Goal: Task Accomplishment & Management: Use online tool/utility

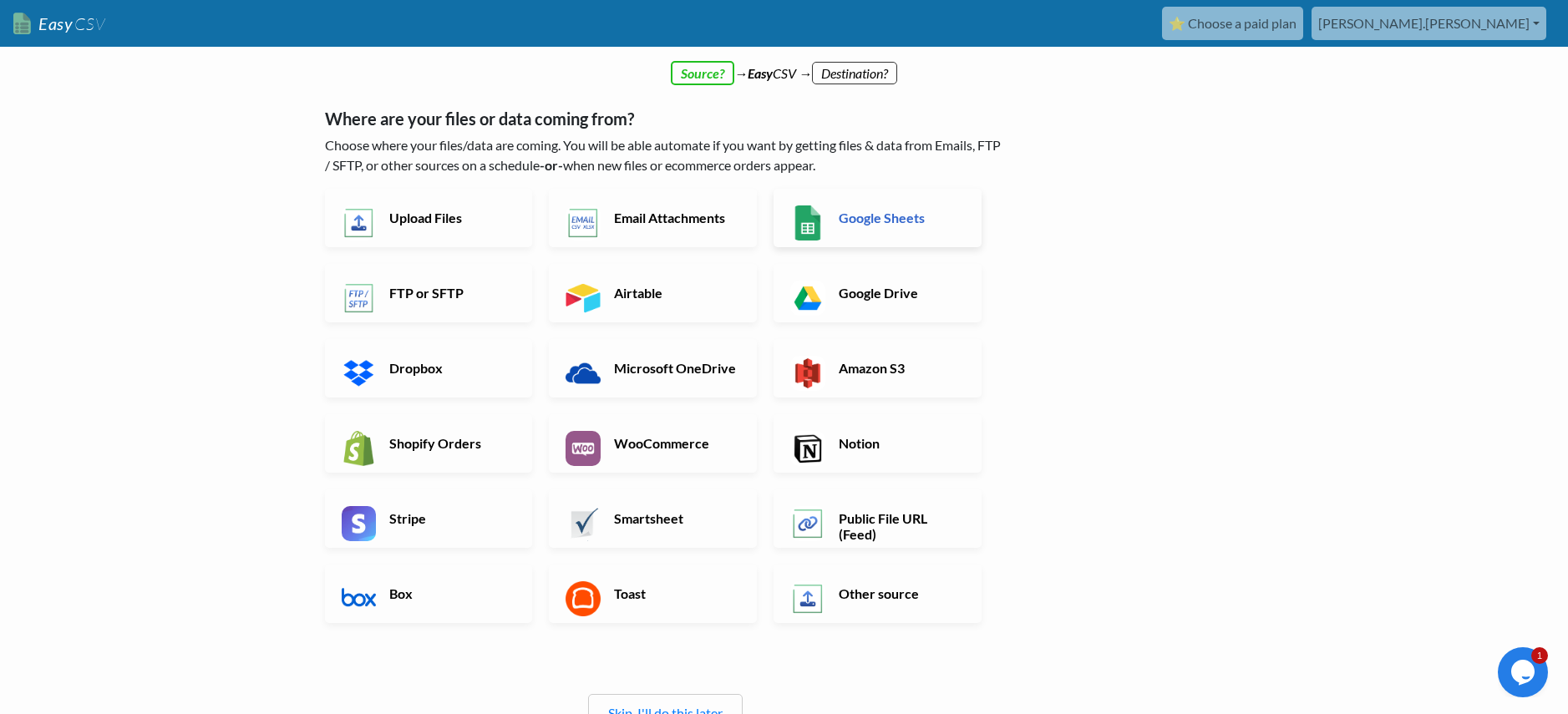
click at [829, 217] on link "Google Sheets" at bounding box center [878, 217] width 208 height 59
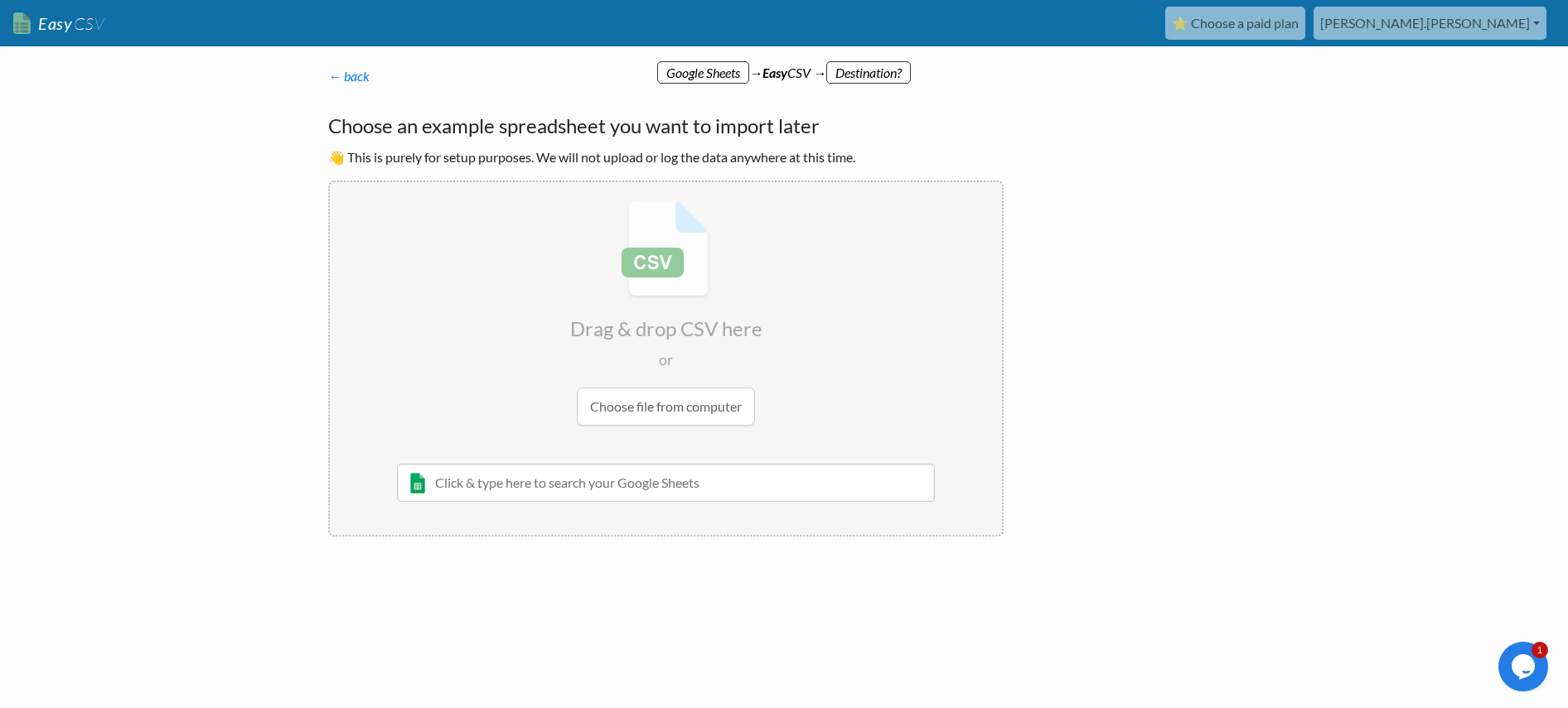
click at [601, 481] on input "text" at bounding box center [666, 482] width 538 height 38
type input "9/17"
click at [537, 521] on div "9/17 Central SD 0-10dom Sold" at bounding box center [679, 516] width 491 height 20
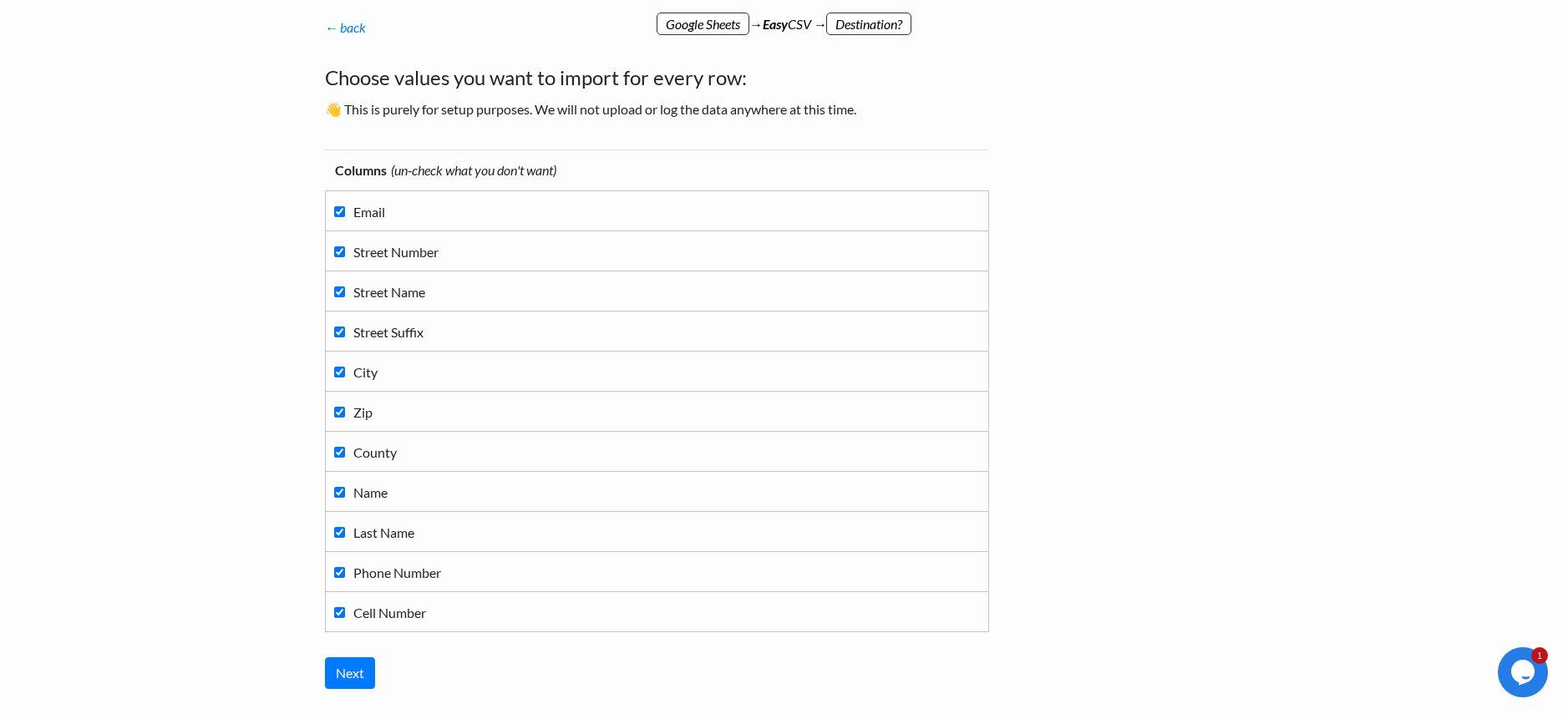
scroll to position [163, 0]
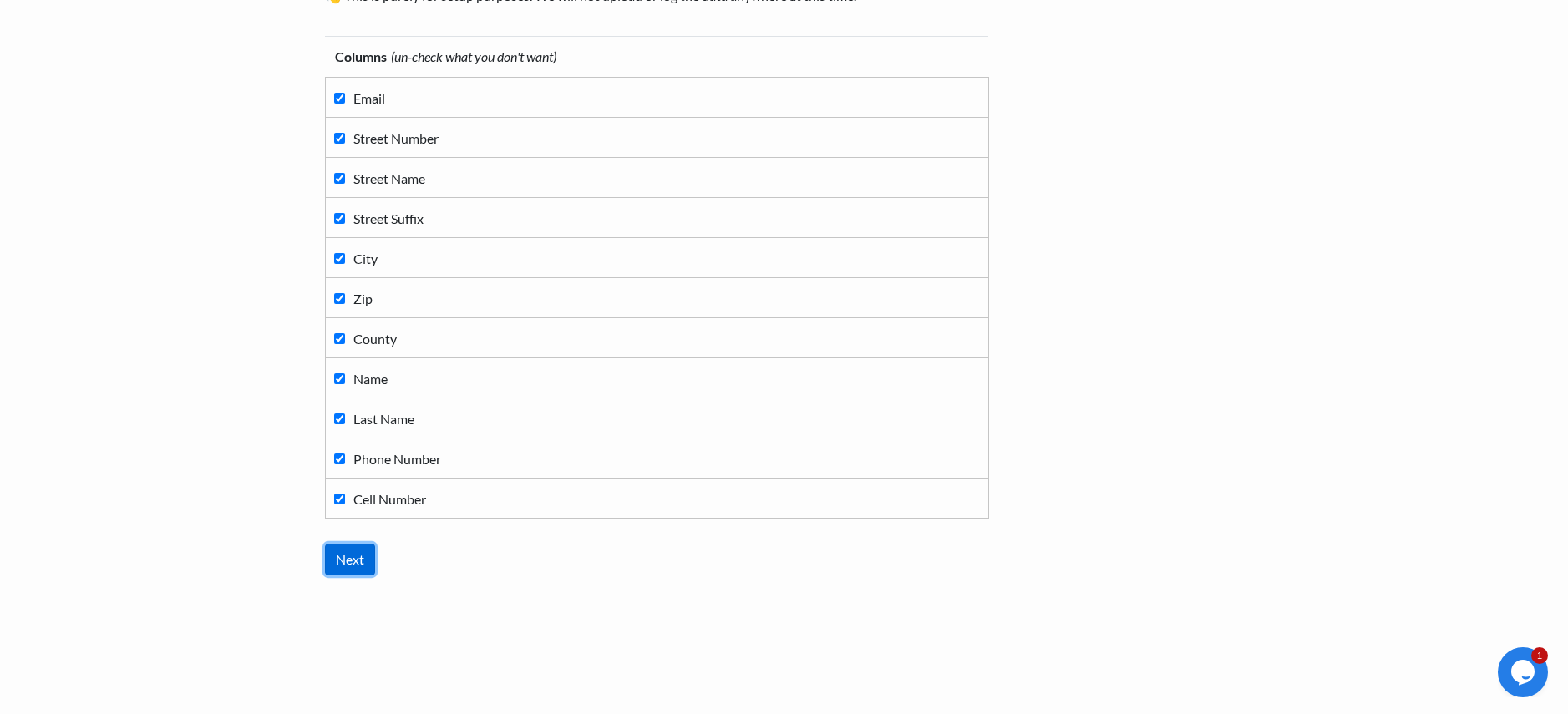
click at [347, 561] on input "Next" at bounding box center [350, 559] width 50 height 32
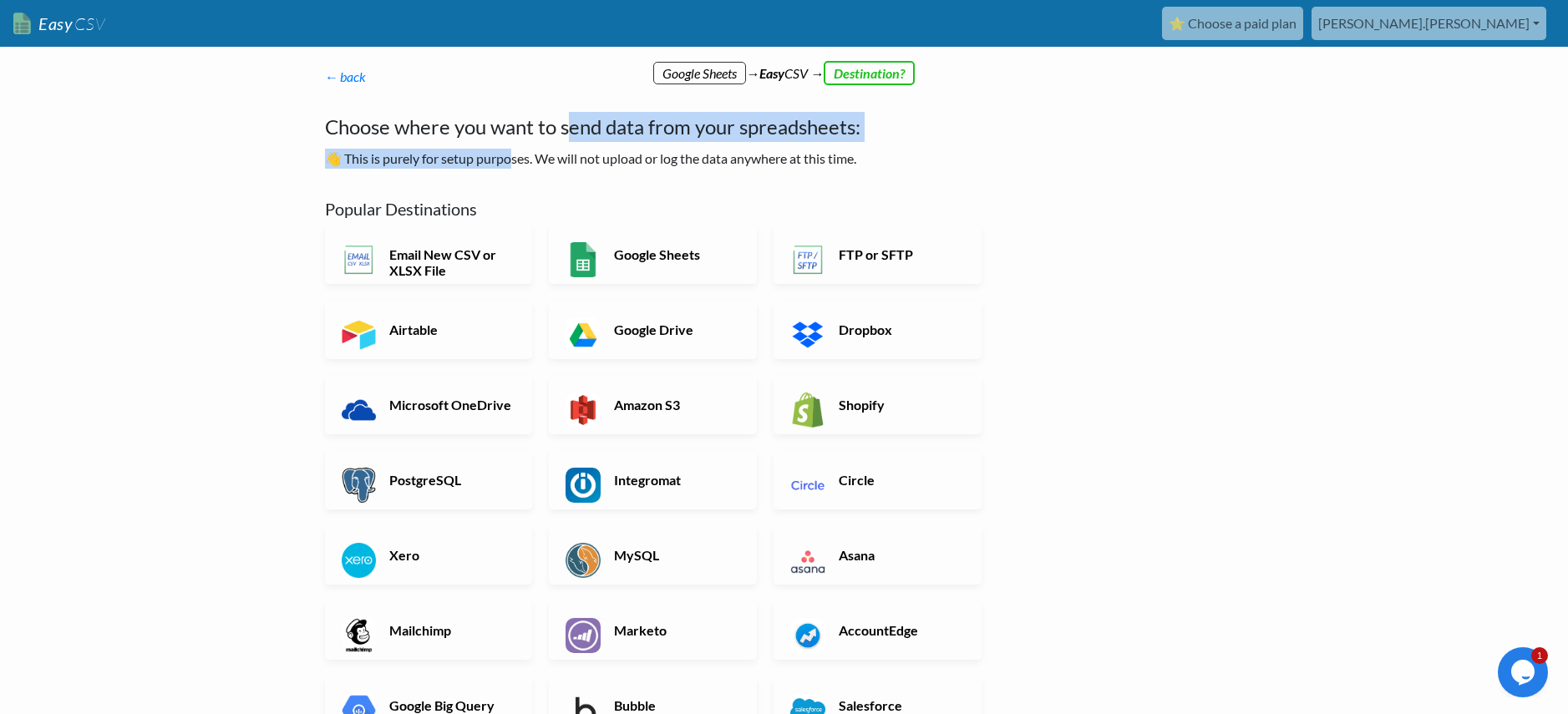
drag, startPoint x: 511, startPoint y: 157, endPoint x: 575, endPoint y: 141, distance: 66.0
click at [575, 141] on div "Choose where you want to send data from your spreadsheets: 👋 This is purely for…" at bounding box center [665, 140] width 681 height 57
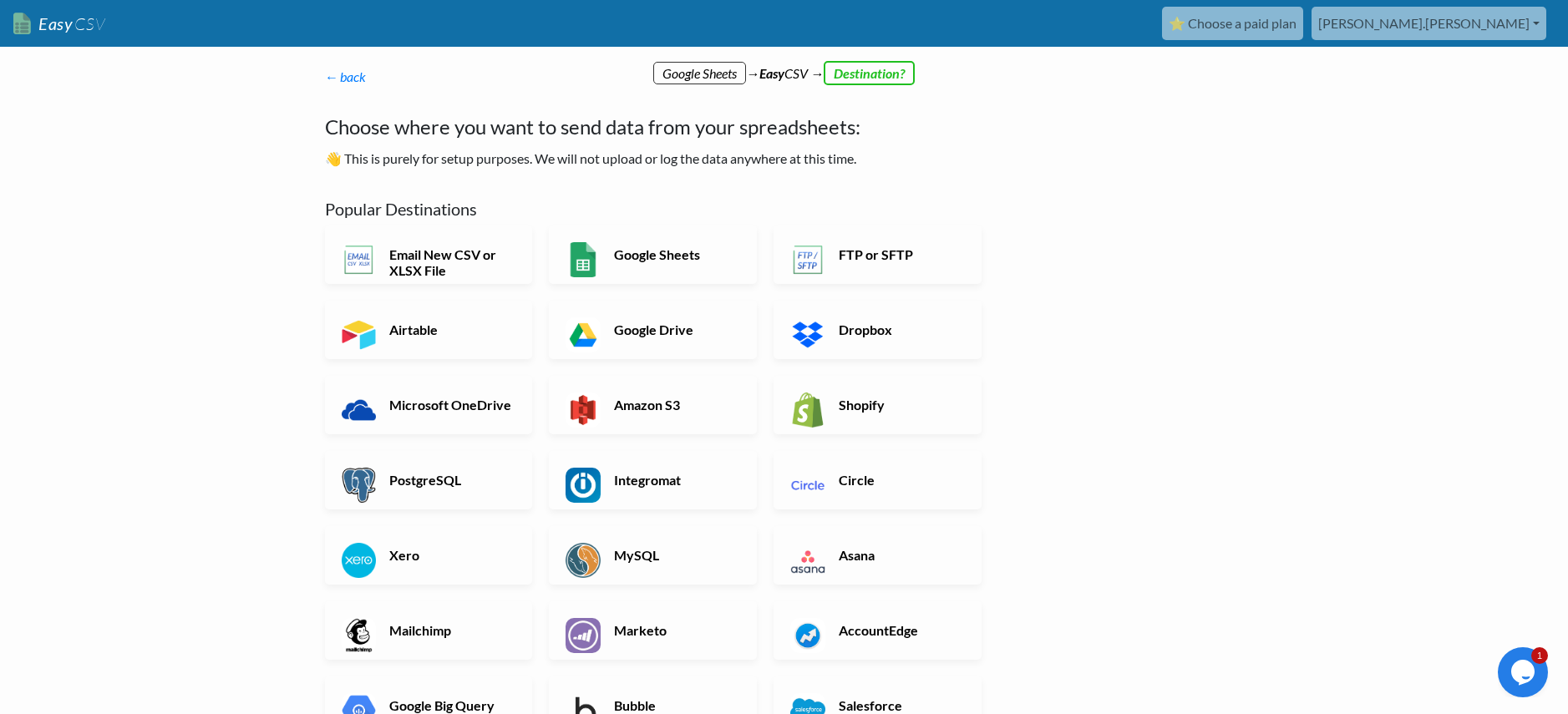
click at [573, 133] on h4 "Choose where you want to send data from your spreadsheets:" at bounding box center [665, 127] width 681 height 30
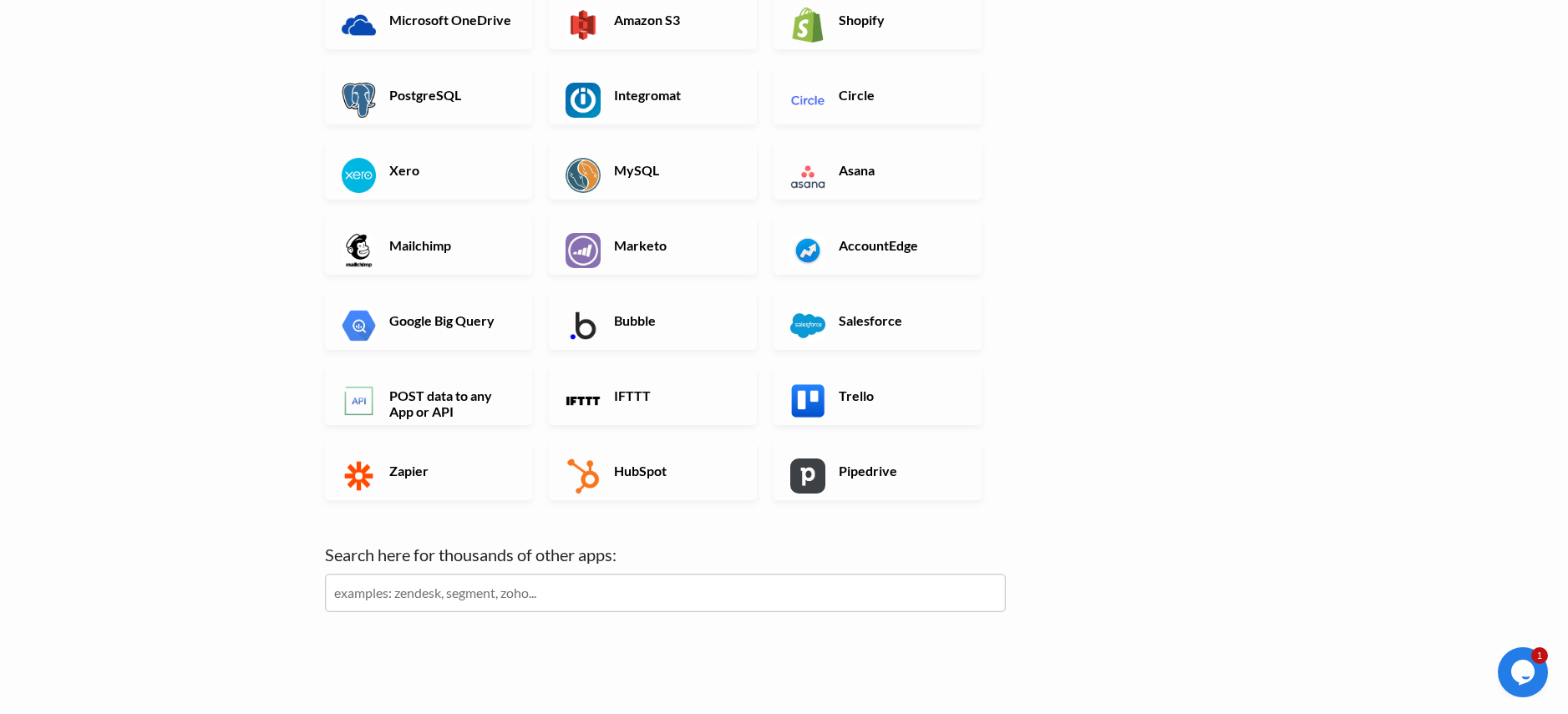
scroll to position [435, 0]
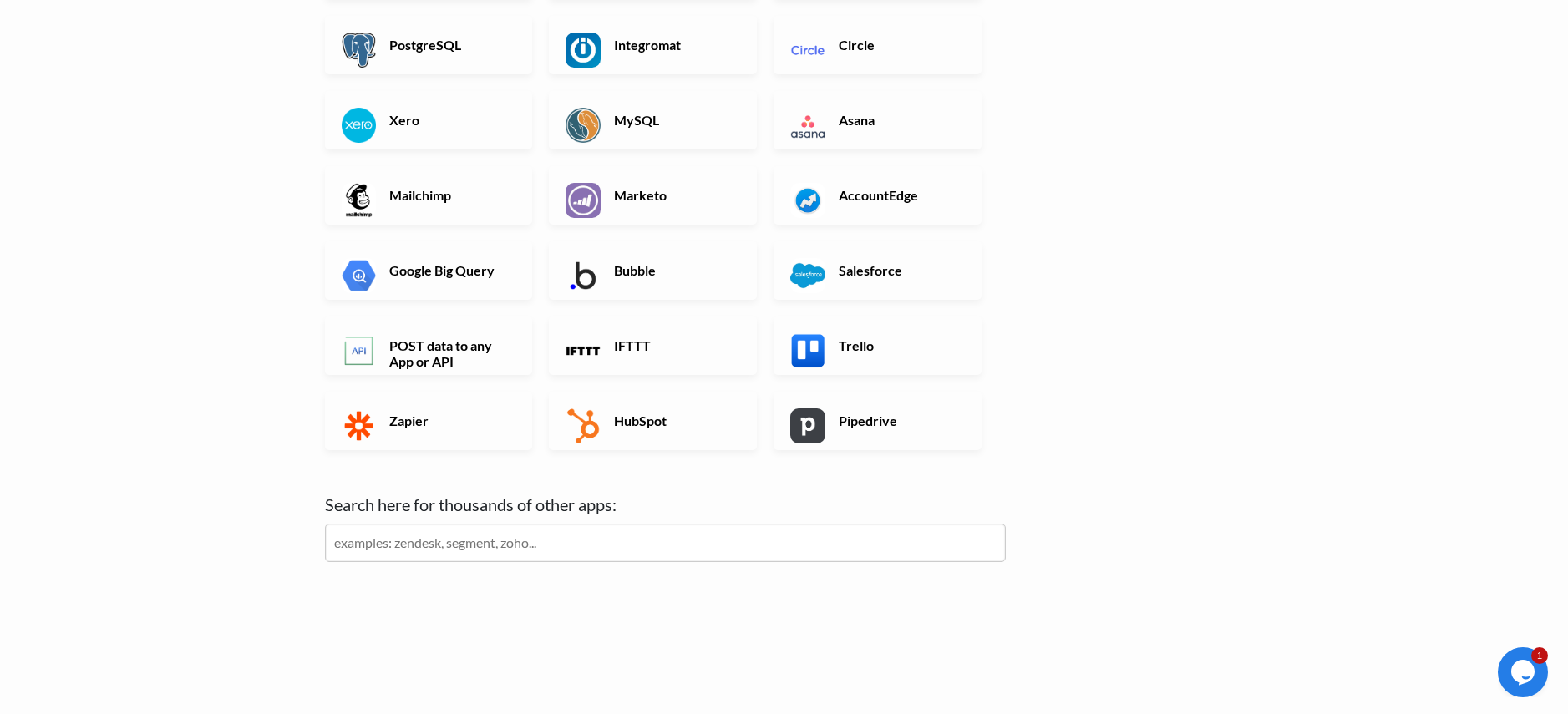
click at [466, 506] on label "Search here for thousands of other apps:" at bounding box center [665, 505] width 681 height 25
click at [471, 549] on input "text" at bounding box center [665, 543] width 681 height 38
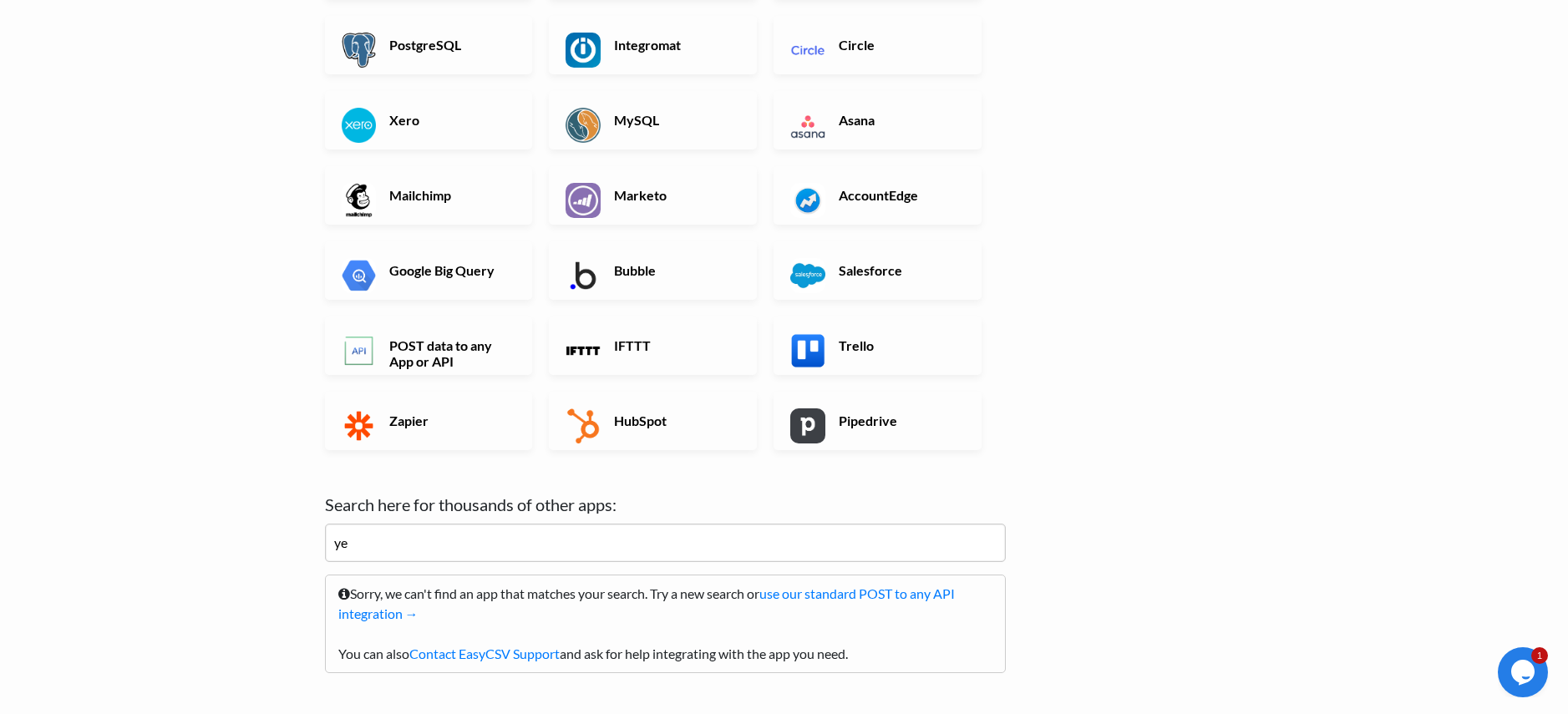
type input "y"
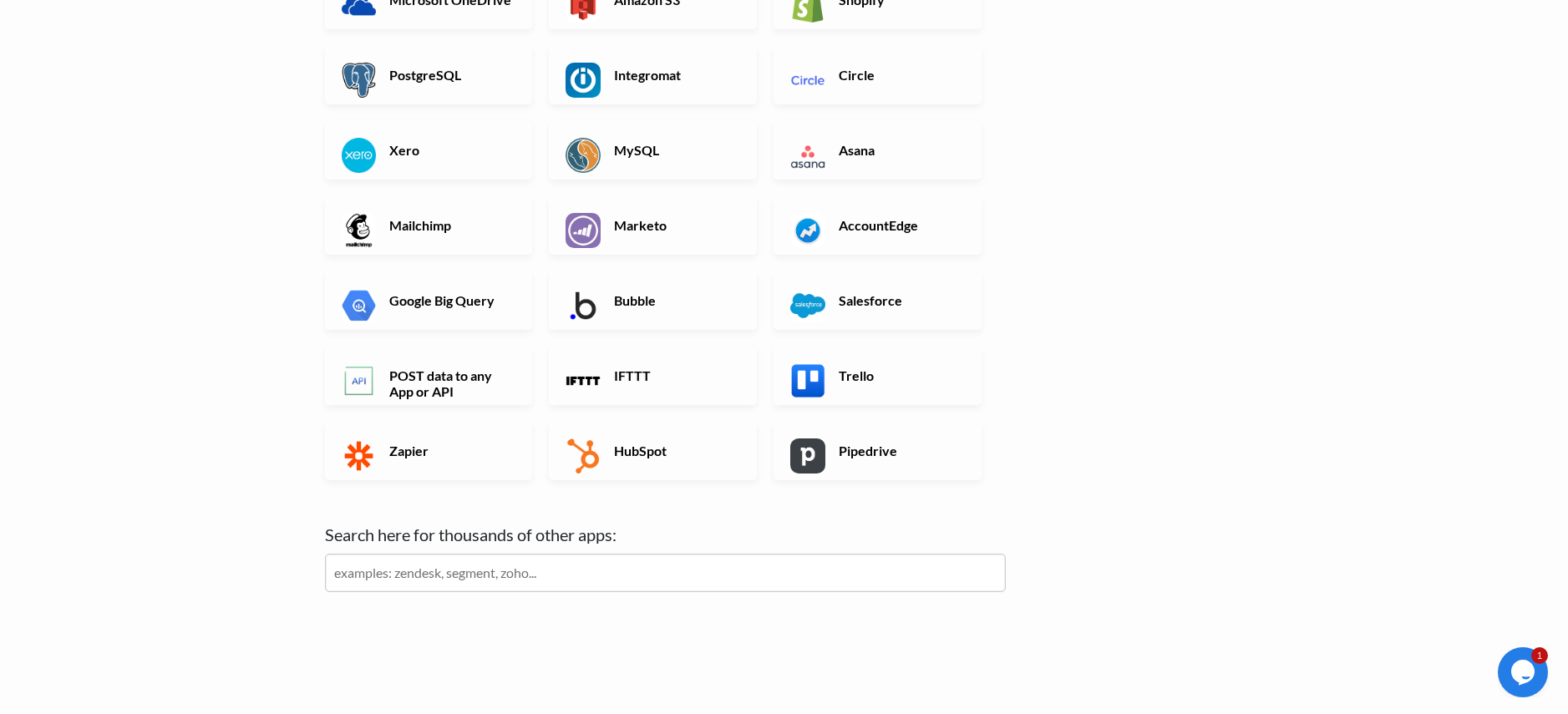
click at [255, 280] on body "Easy CSV ⭐ Choose a paid plan marcus.carey Prophethomes All Flows All CSV Gener…" at bounding box center [784, 148] width 1568 height 1105
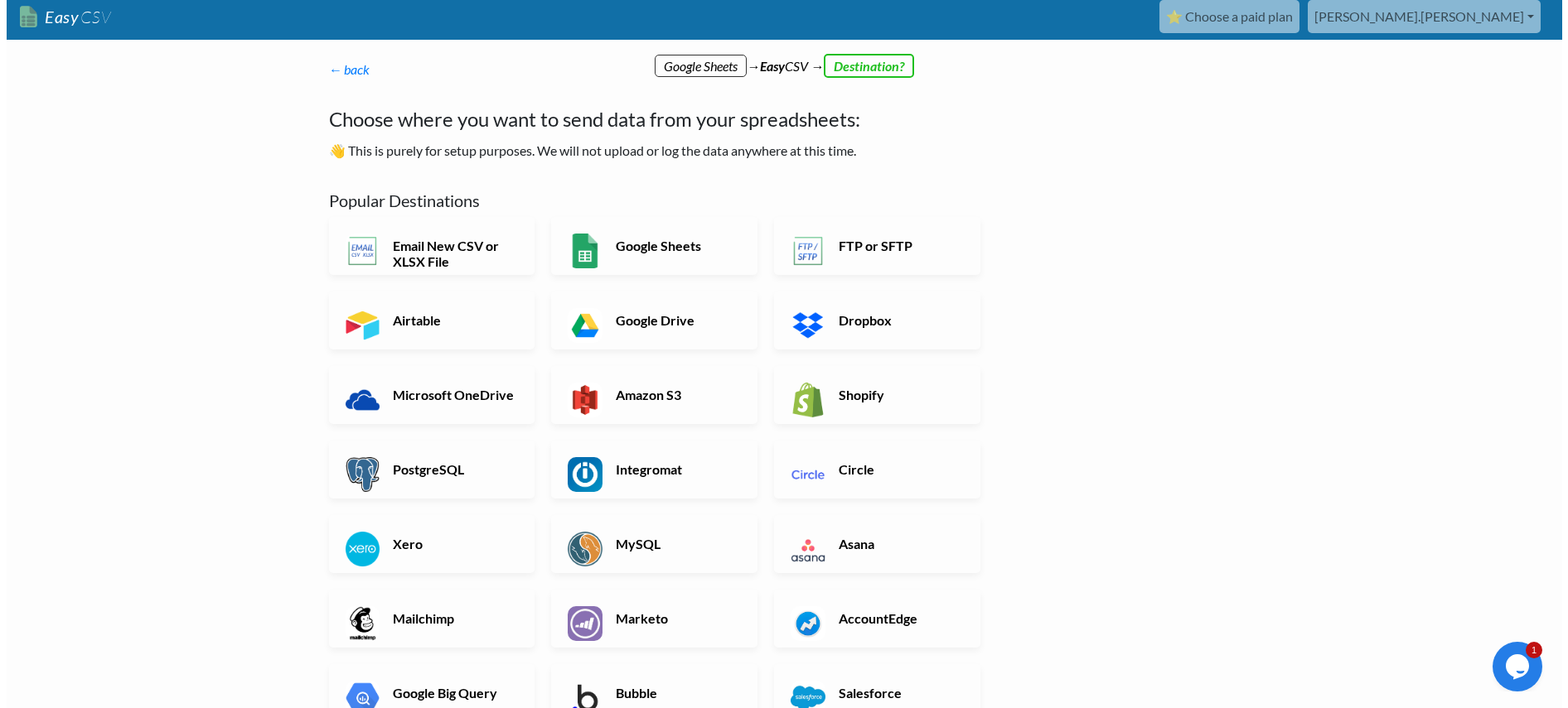
scroll to position [0, 0]
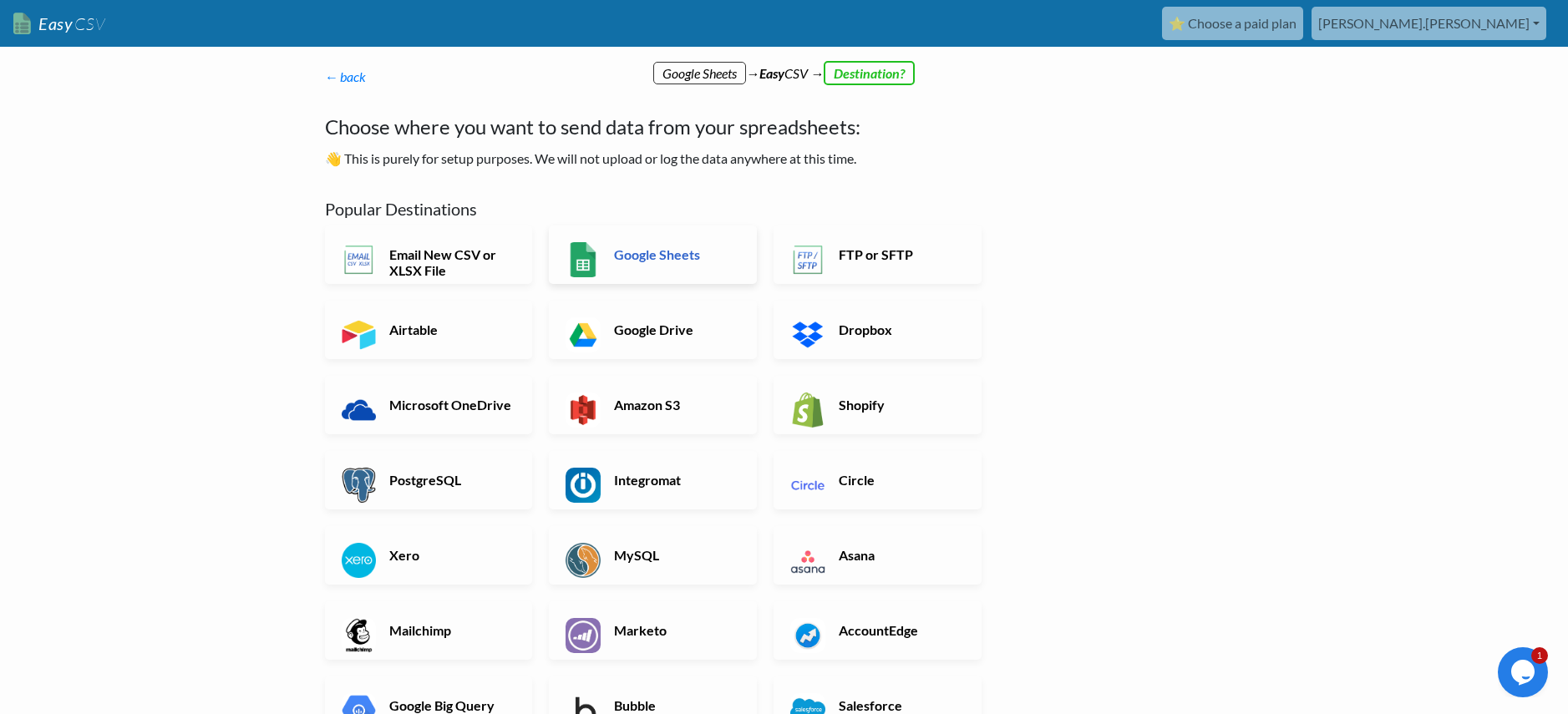
click at [639, 235] on link "Google Sheets" at bounding box center [653, 255] width 208 height 59
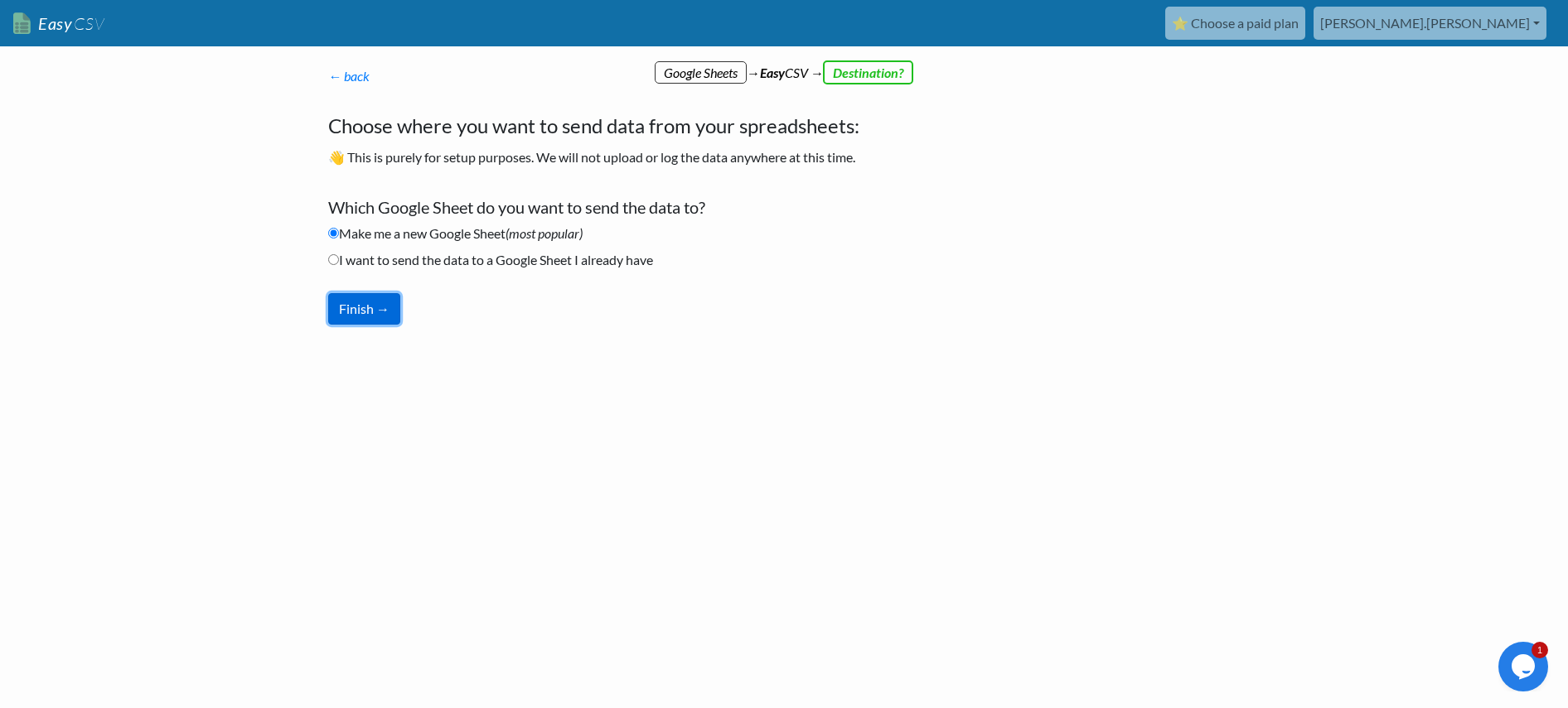
click at [352, 293] on button "Finish →" at bounding box center [364, 308] width 72 height 31
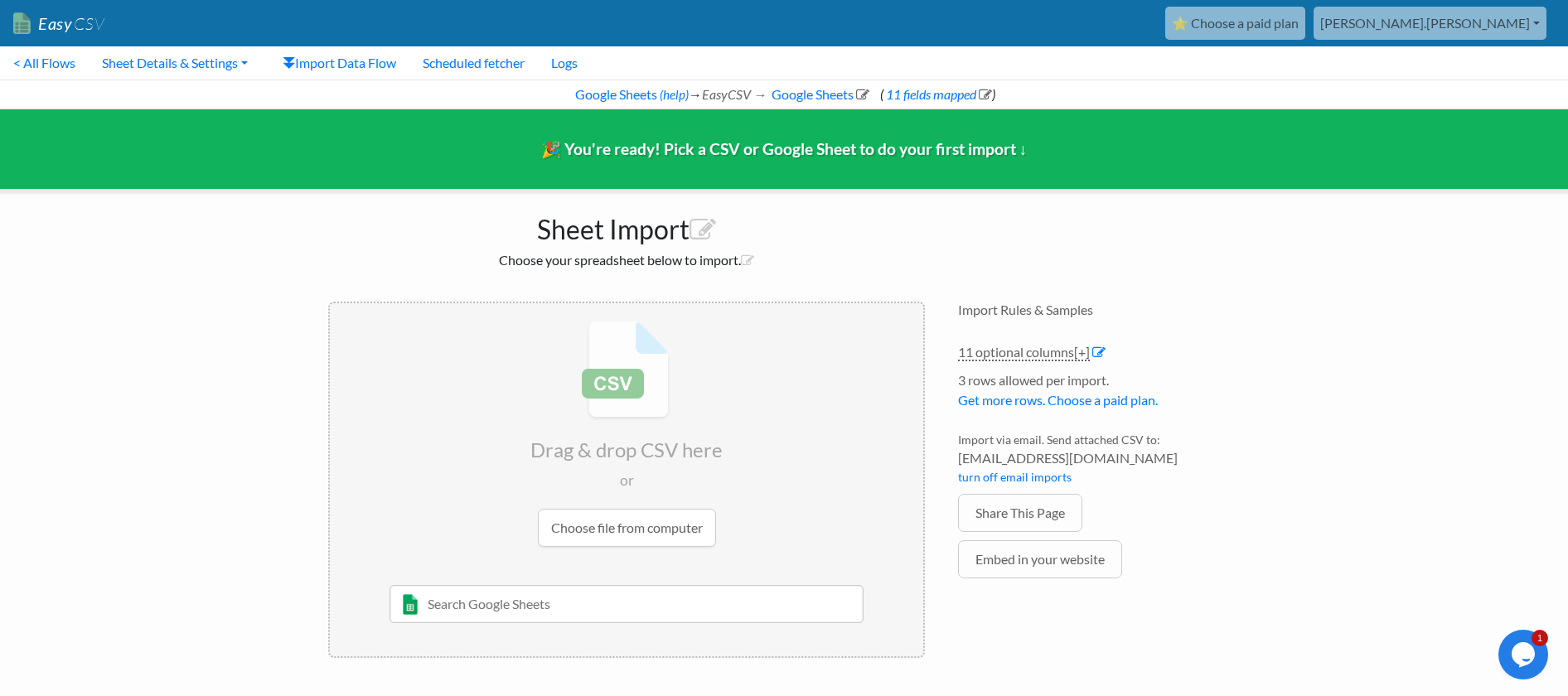
click at [526, 624] on li "10/22/2020 Sheet 1 and such Max McTest None of your Google Sheet names contain …" at bounding box center [627, 620] width 593 height 71
click at [528, 612] on input "text" at bounding box center [627, 604] width 475 height 38
type input "9/17"
click at [503, 641] on div "9/17 Central SD 0-10dom Sold" at bounding box center [640, 638] width 428 height 20
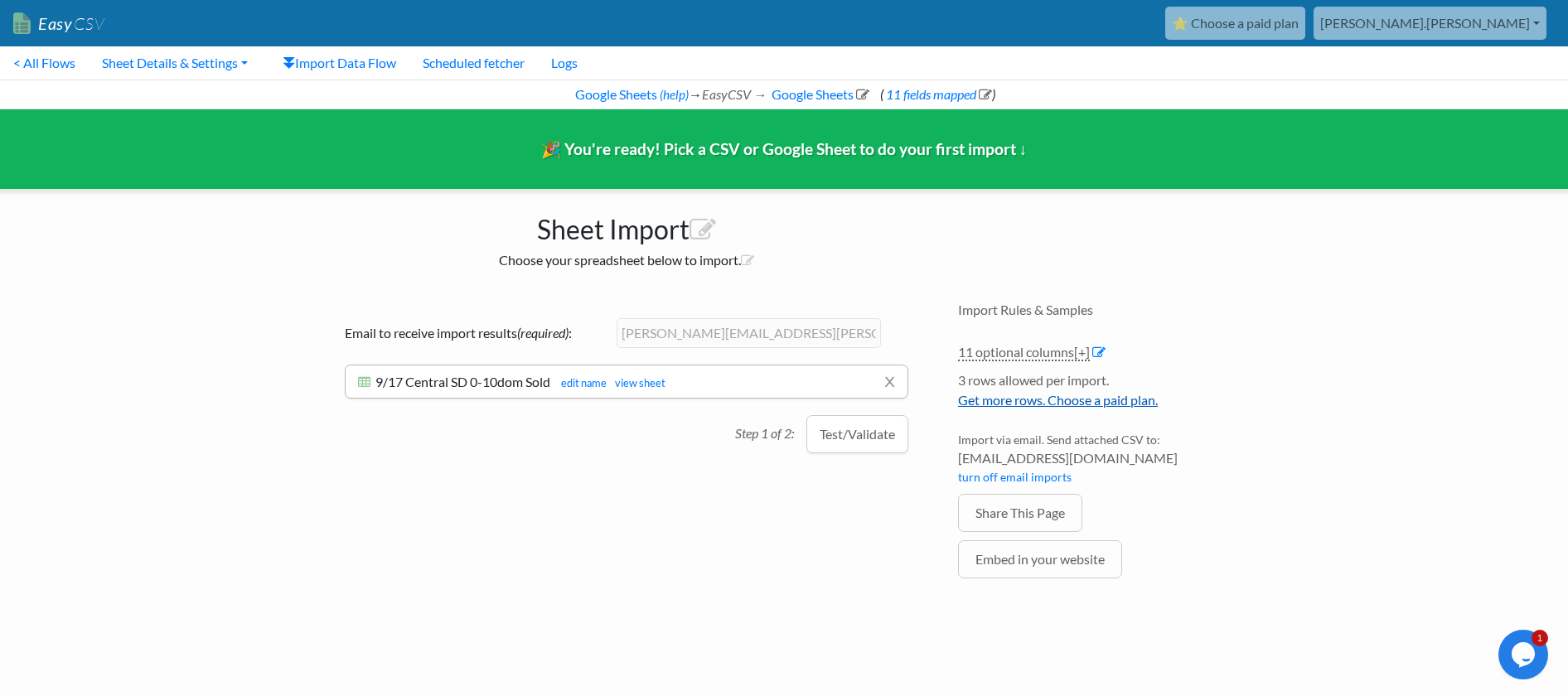
click at [1064, 397] on link "Get more rows. Choose a paid plan." at bounding box center [1058, 400] width 200 height 16
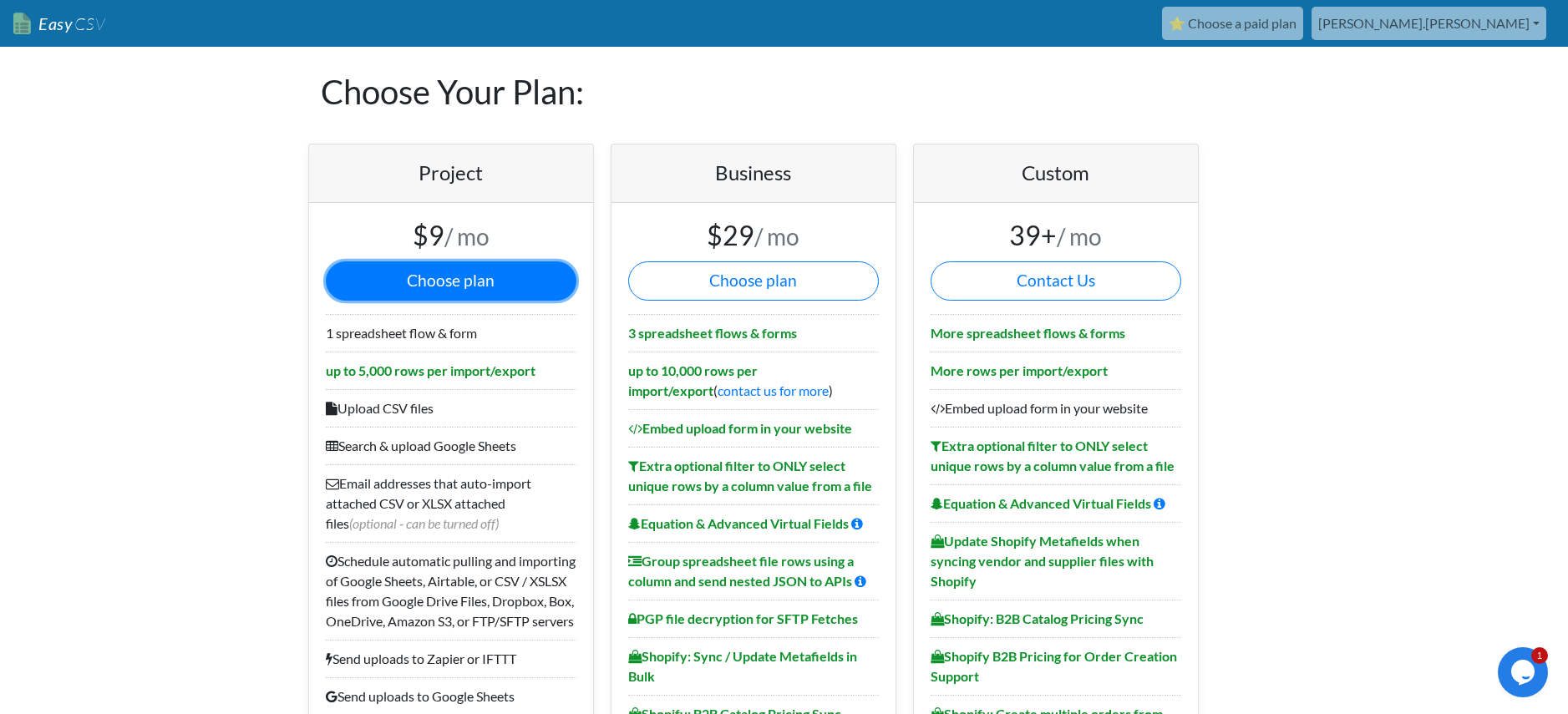
click at [473, 273] on button "Choose plan" at bounding box center [451, 281] width 251 height 39
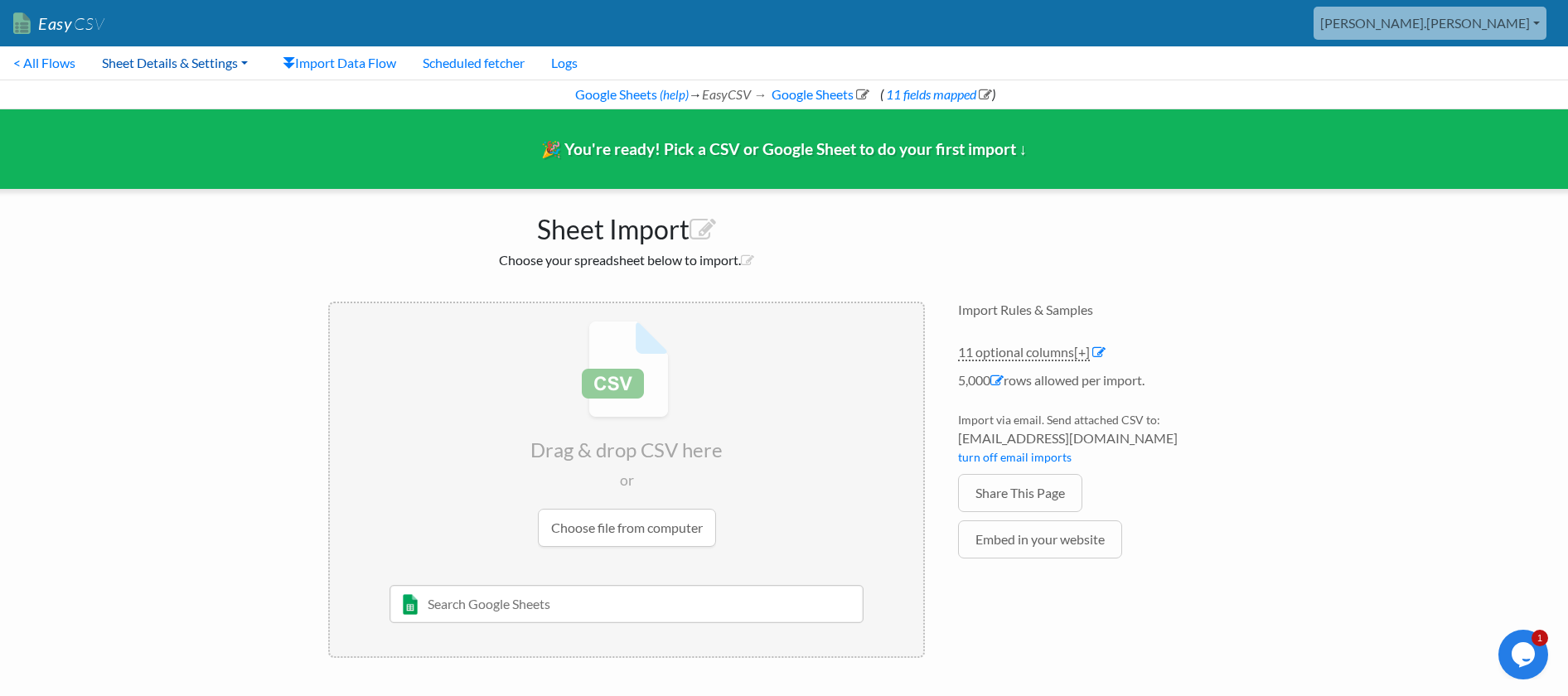
click at [192, 66] on link "Sheet Details & Settings" at bounding box center [175, 63] width 173 height 33
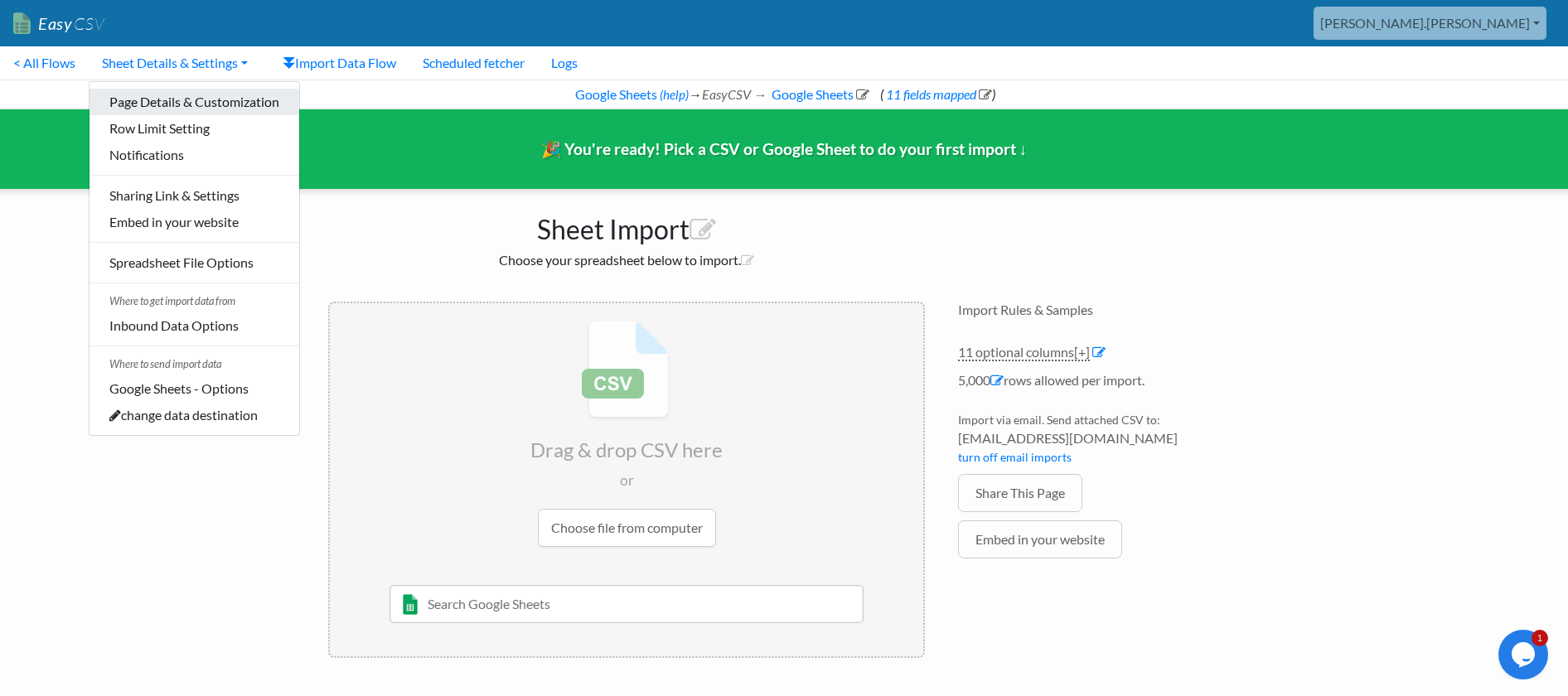
click at [193, 109] on link "Page Details & Customization" at bounding box center [194, 102] width 209 height 26
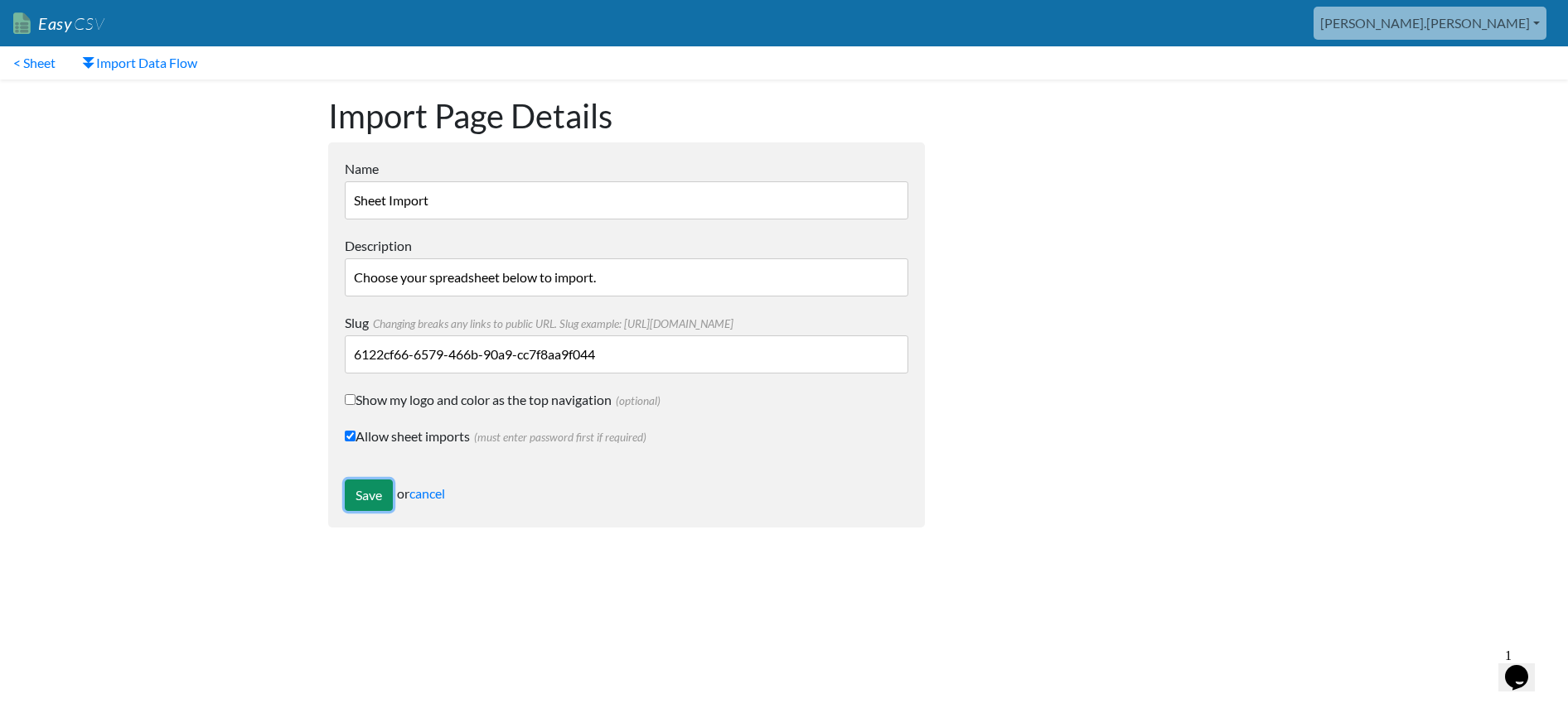
click at [377, 492] on input "Save" at bounding box center [368, 495] width 48 height 31
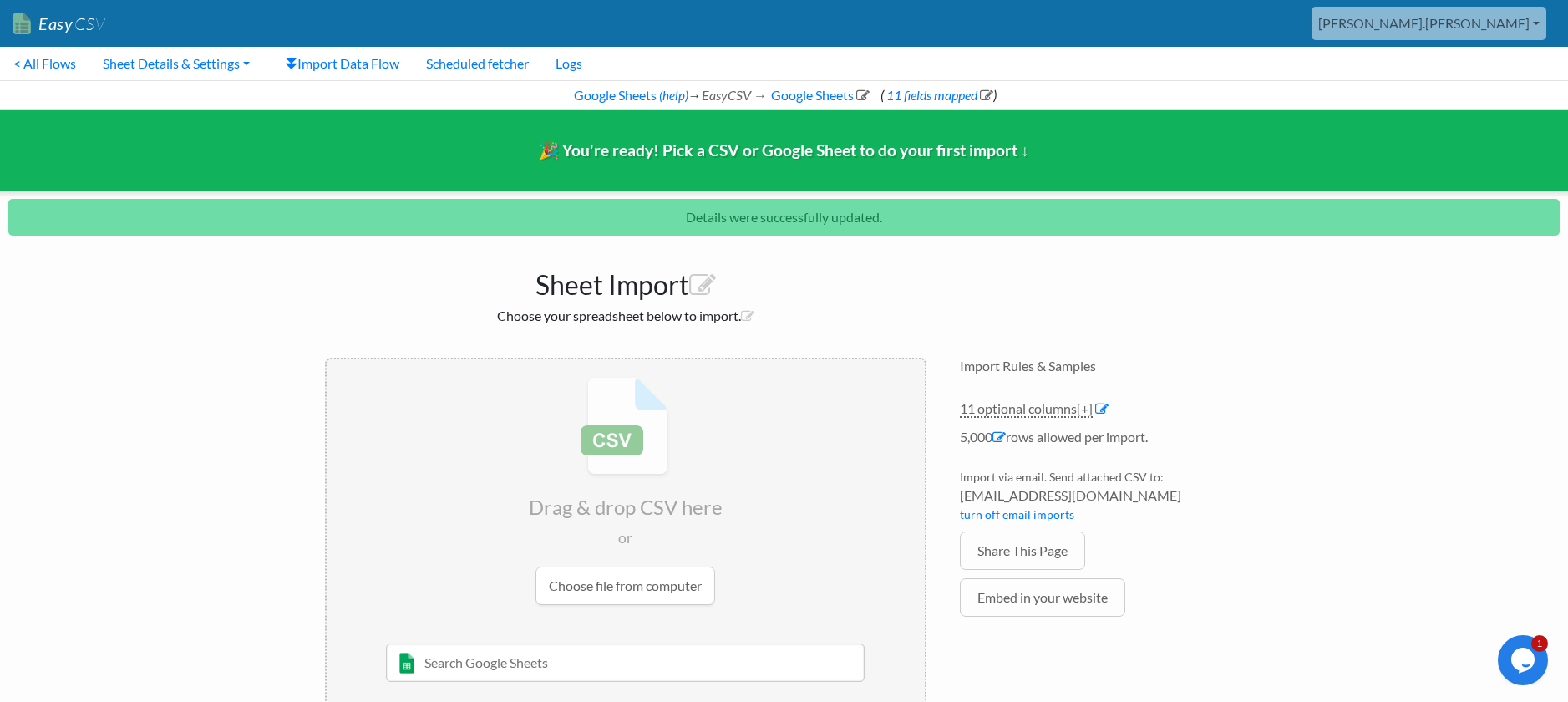
click at [39, 45] on nav "Easy CSV [PERSON_NAME].[PERSON_NAME] Prophethomes All Flows All CSV Generators …" at bounding box center [784, 24] width 1568 height 47
click at [44, 63] on link "< All Flows" at bounding box center [44, 63] width 90 height 34
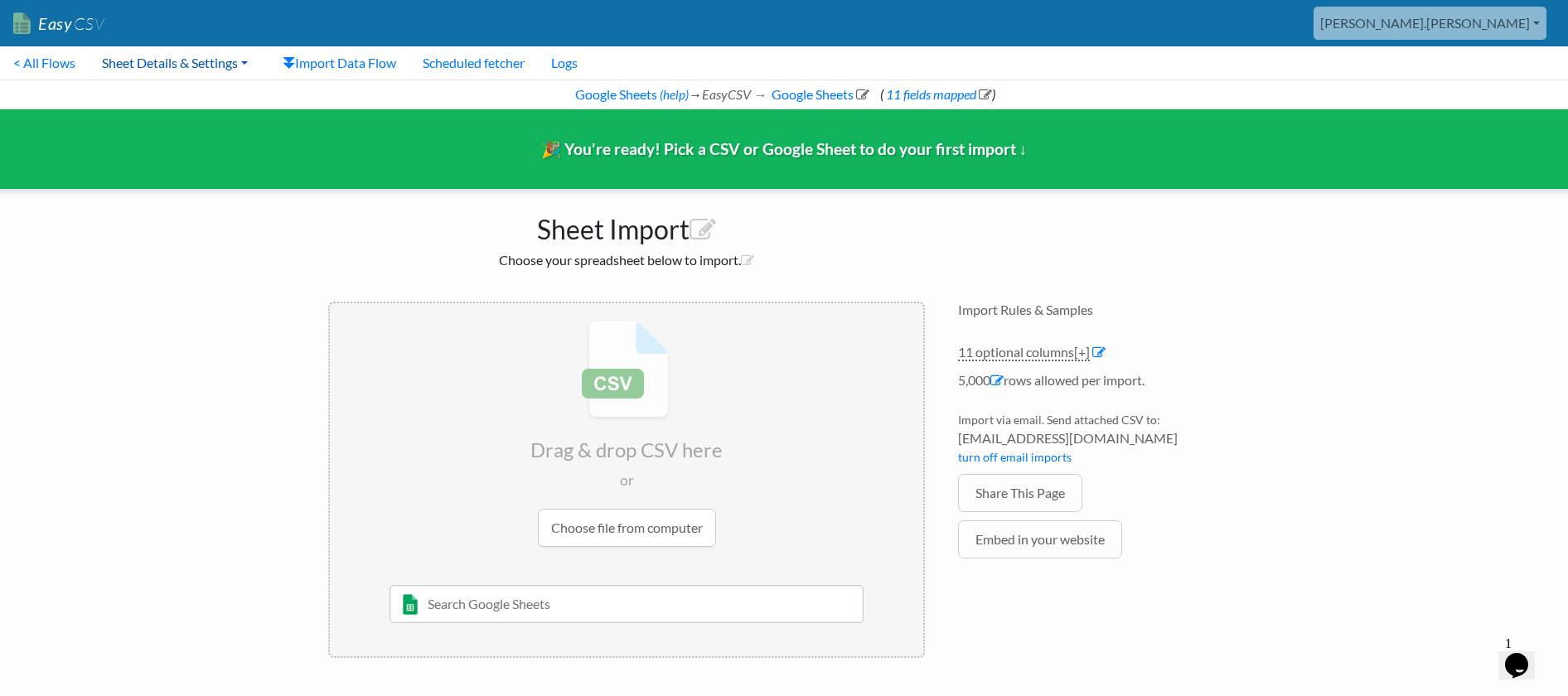
click at [249, 66] on link "Sheet Details & Settings" at bounding box center [175, 63] width 173 height 33
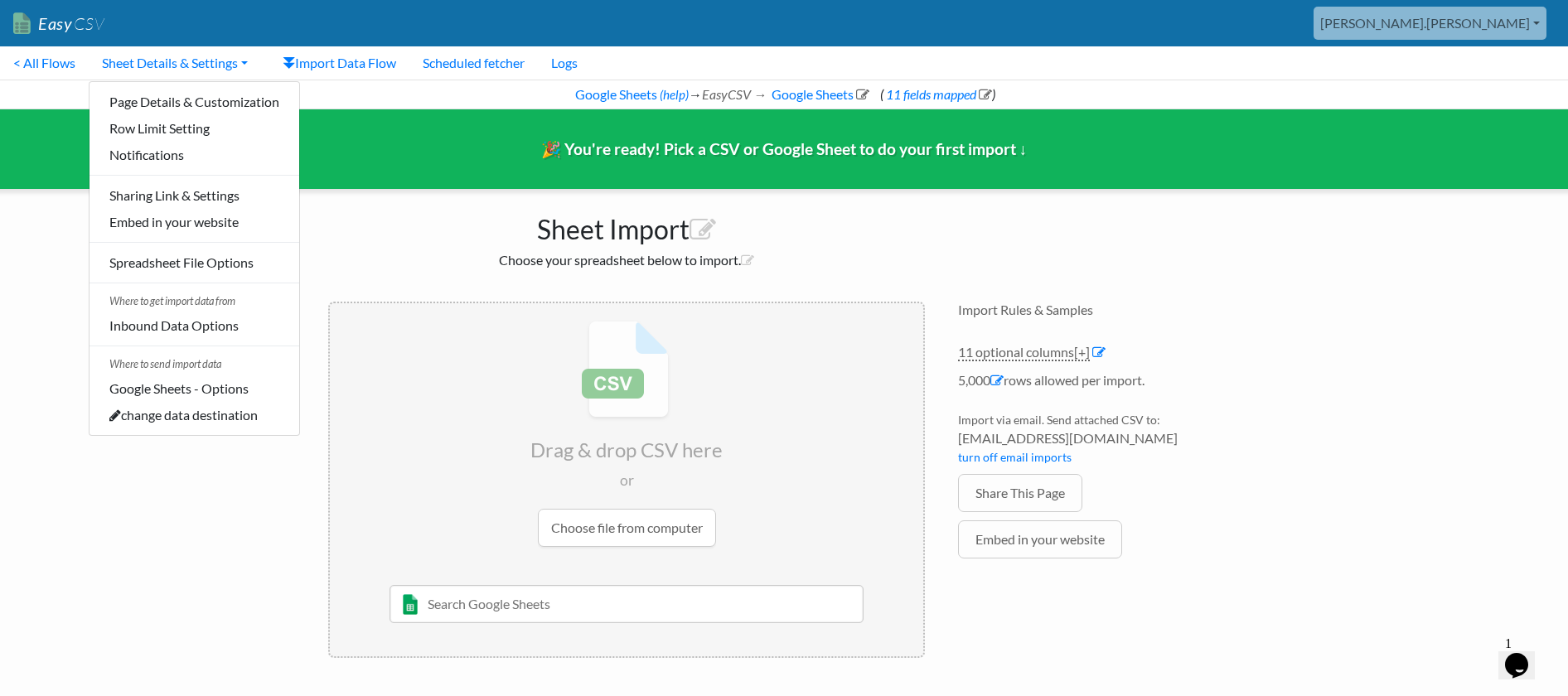
click at [221, 572] on body "Easy CSV [PERSON_NAME].[PERSON_NAME] Prophethomes All Flows All CSV Generators …" at bounding box center [784, 337] width 1568 height 674
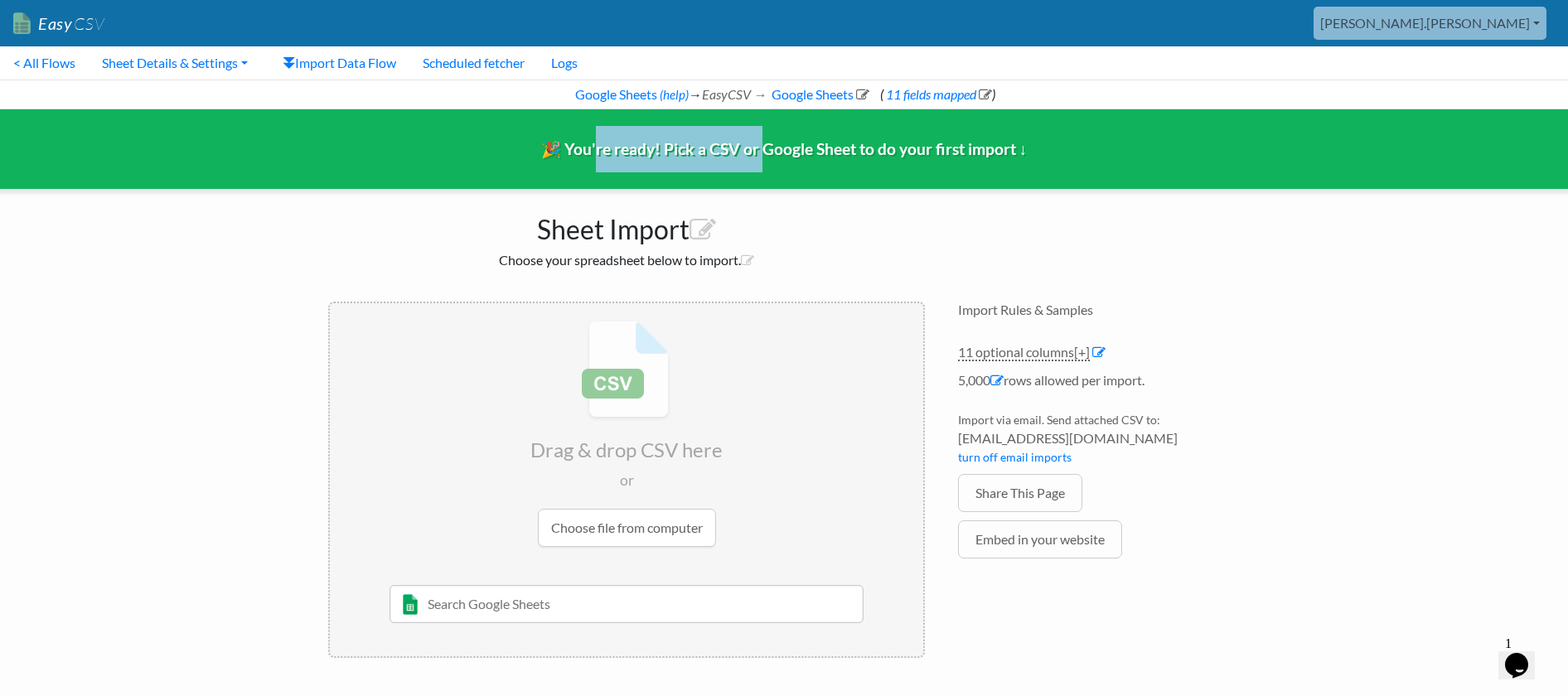
drag, startPoint x: 596, startPoint y: 154, endPoint x: 760, endPoint y: 154, distance: 164.0
click at [760, 154] on span "🎉 You're ready! Pick a CSV or Google Sheet to do your first import ↓" at bounding box center [784, 148] width 486 height 19
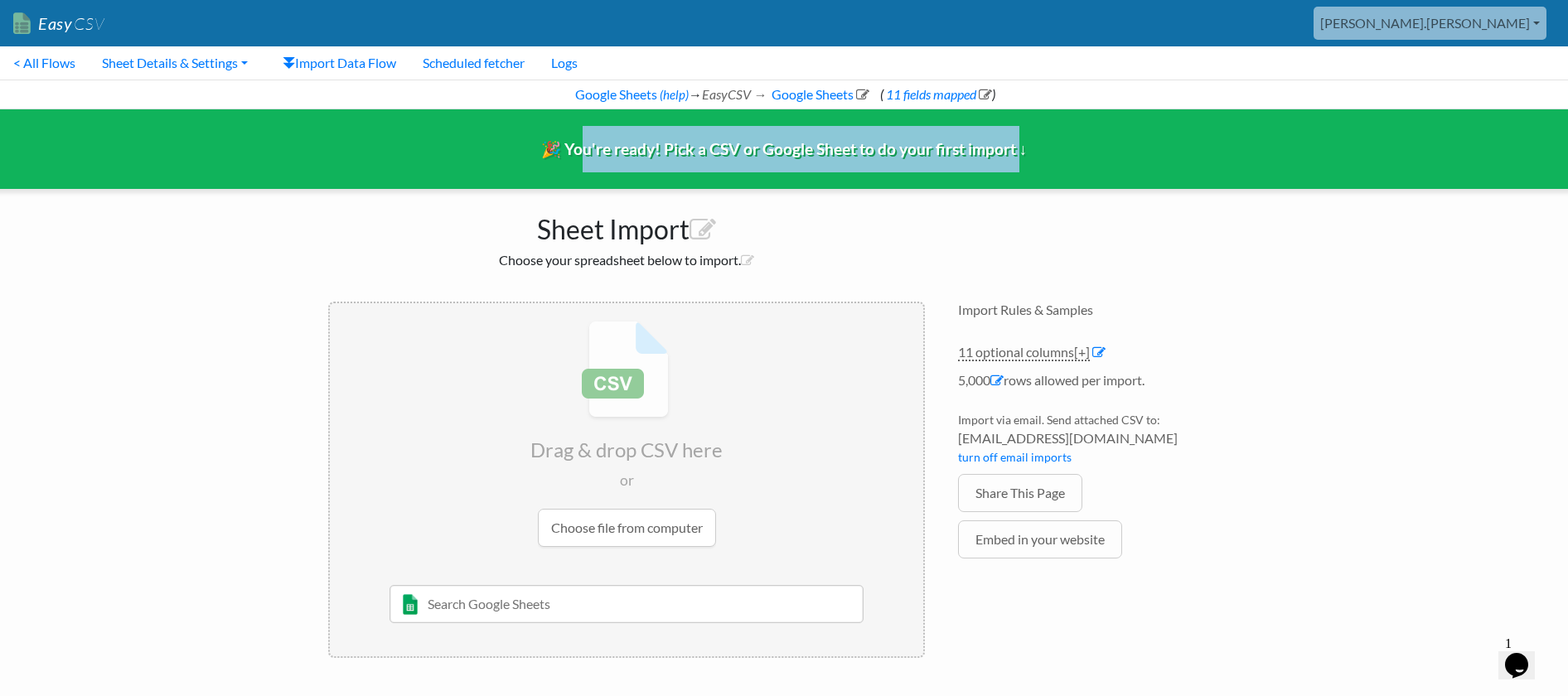
drag, startPoint x: 1018, startPoint y: 153, endPoint x: 583, endPoint y: 158, distance: 435.0
click at [583, 158] on div "🎉 You're ready! Pick a CSV or Google Sheet to do your first import ↓" at bounding box center [784, 149] width 1593 height 79
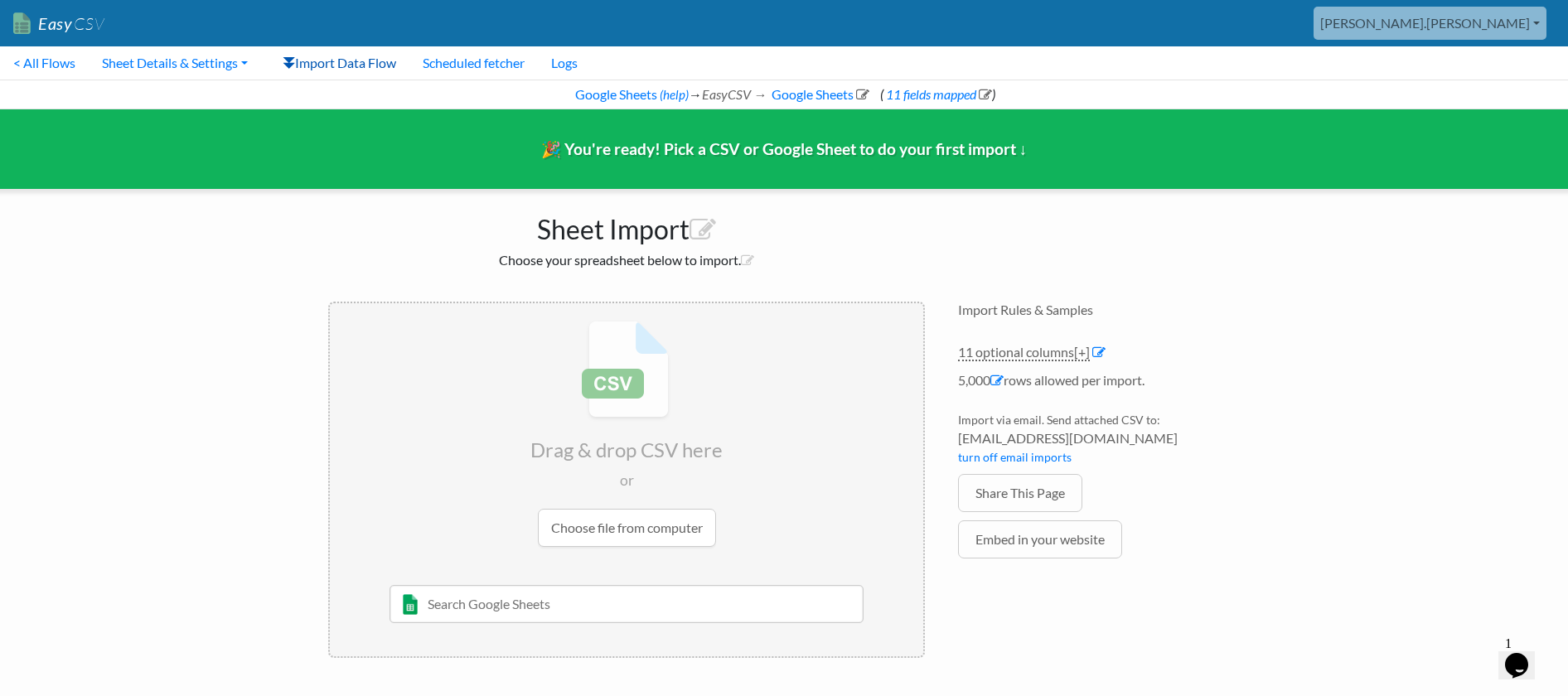
click at [352, 58] on link "Import Data Flow" at bounding box center [340, 63] width 140 height 33
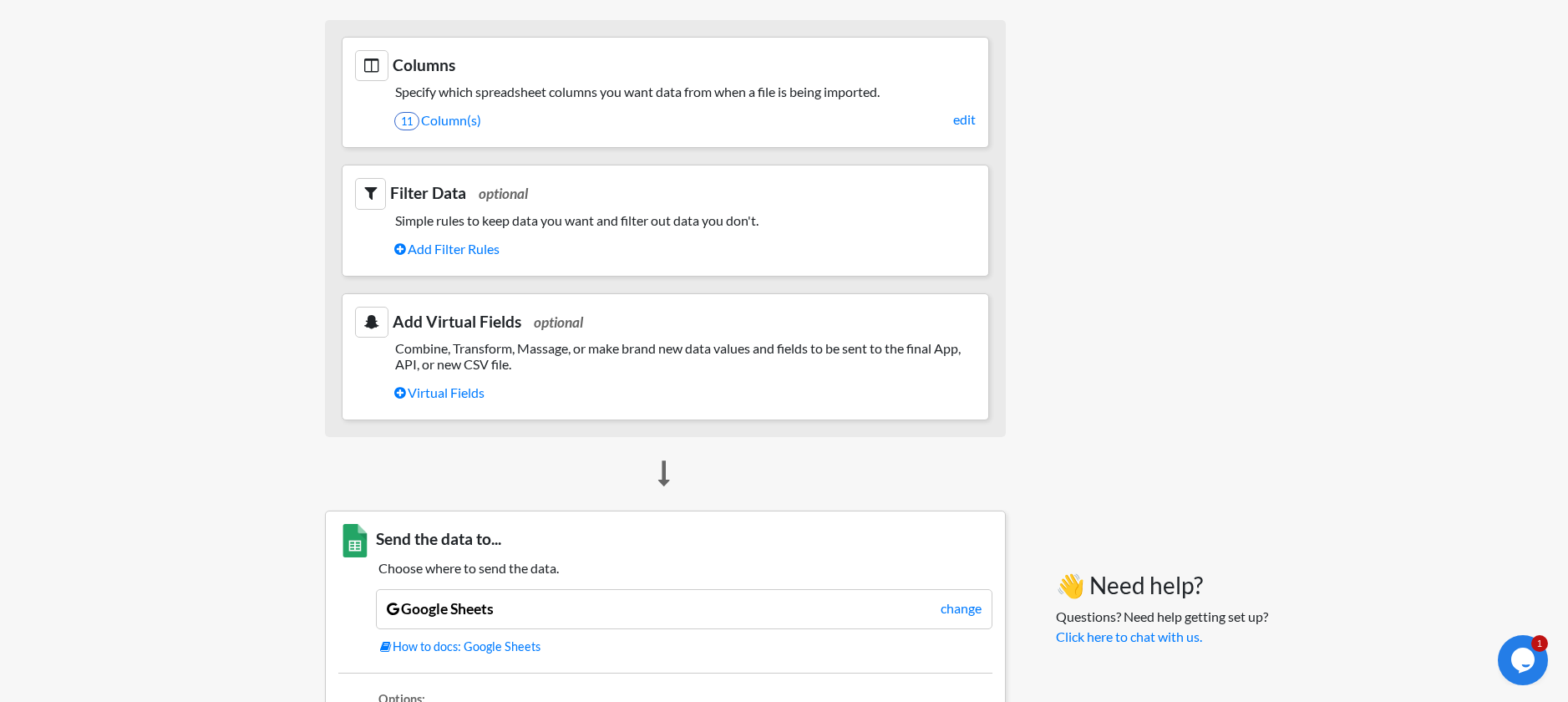
scroll to position [823, 0]
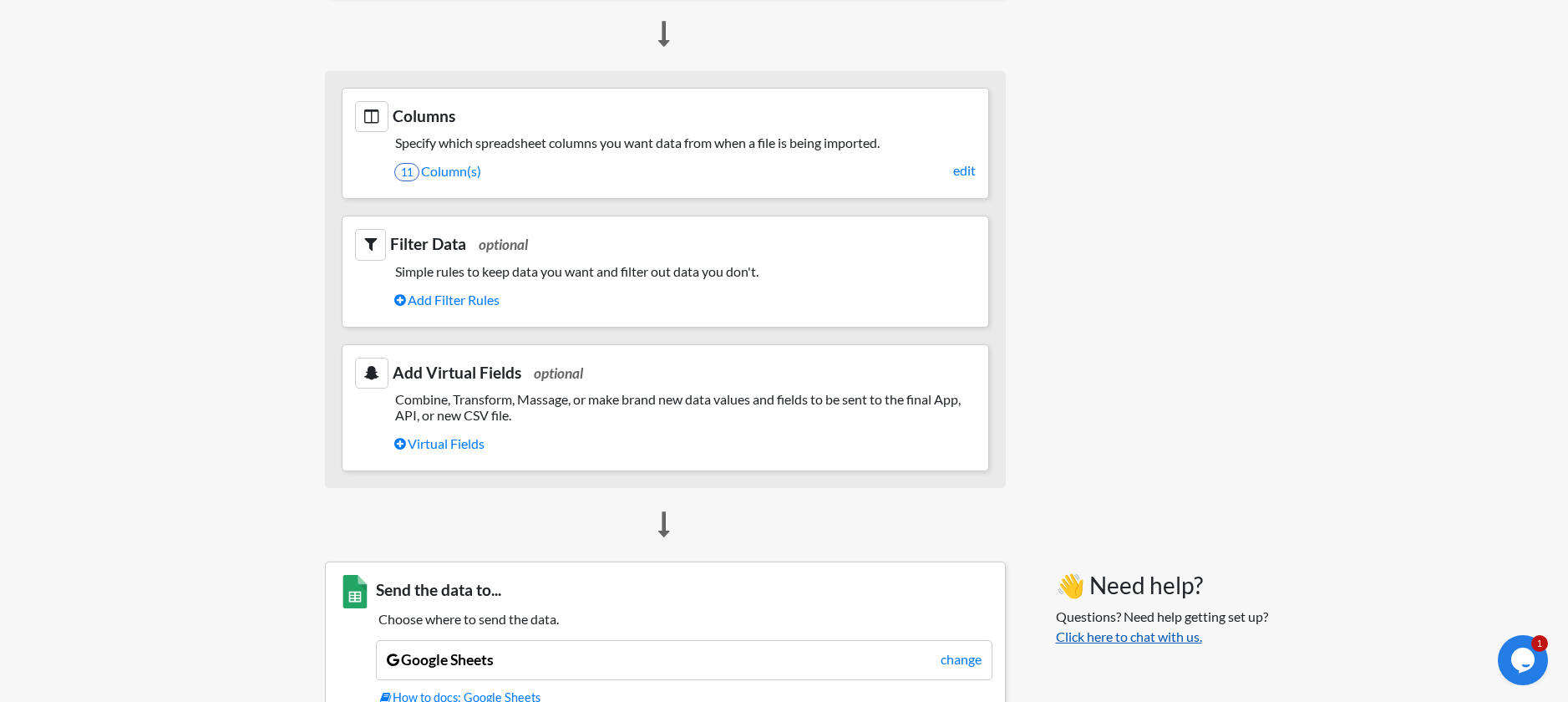
click at [1123, 640] on link "Click here to chat with us." at bounding box center [1128, 637] width 146 height 16
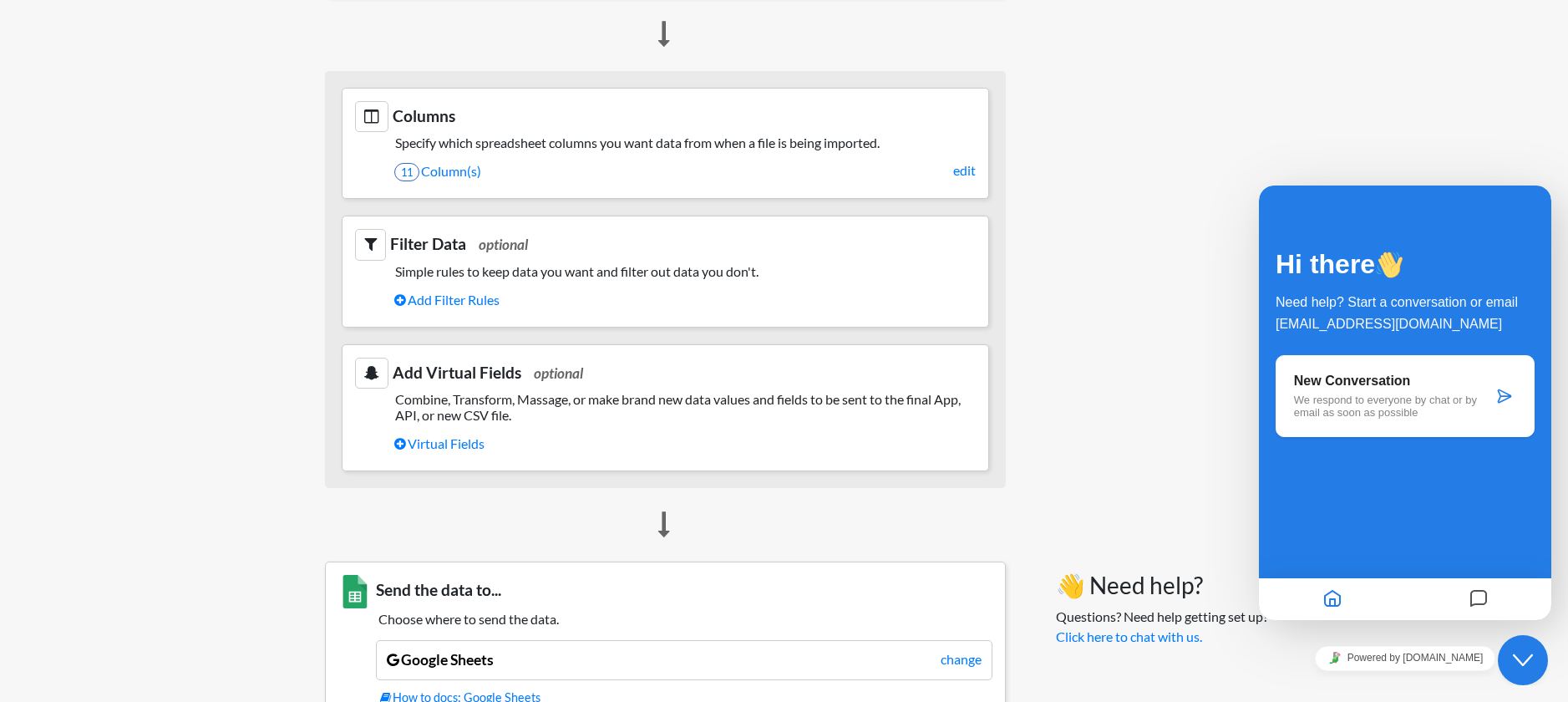
click at [1368, 392] on div "New Conversation We respond to everyone by chat or by email as soon as possible" at bounding box center [1393, 396] width 198 height 45
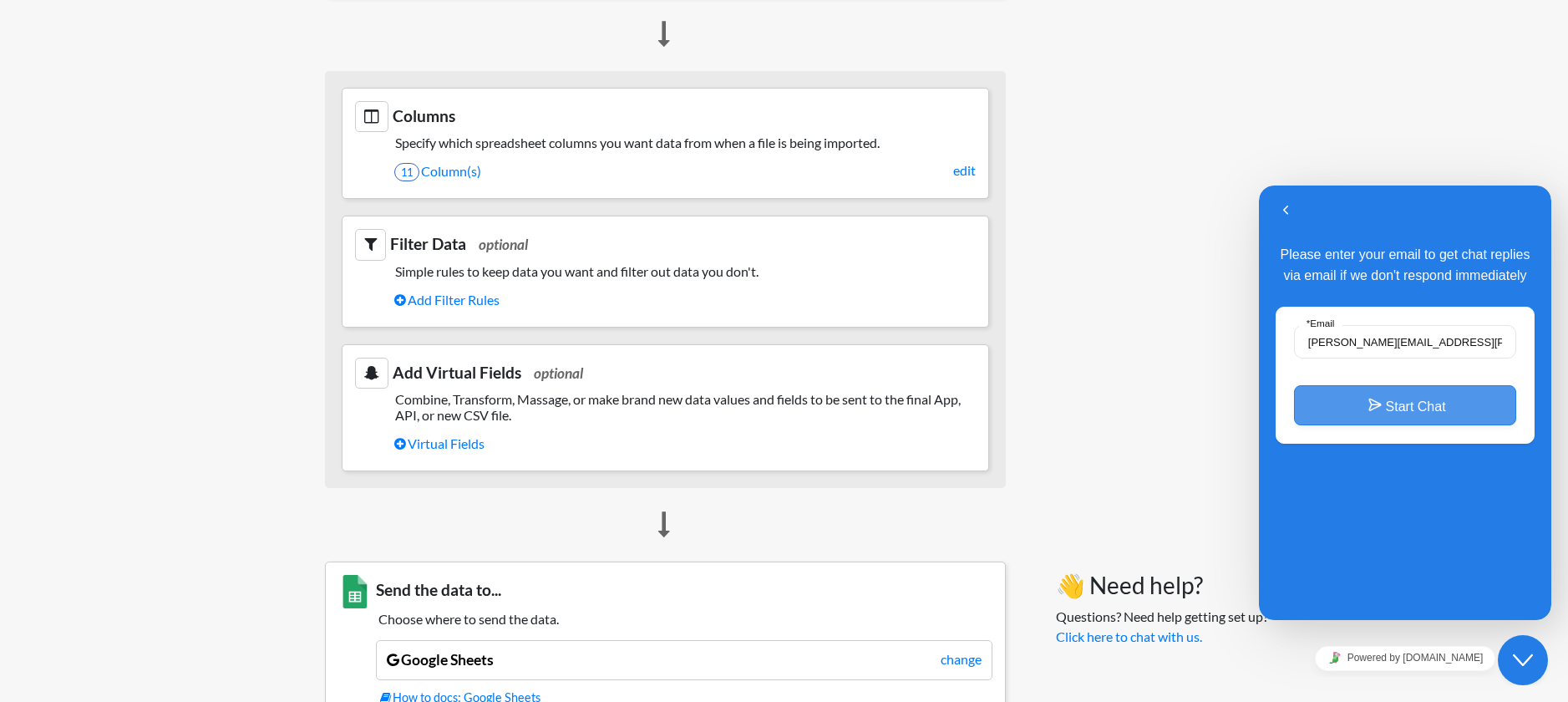
click at [1357, 413] on button "Start Chat" at bounding box center [1405, 405] width 222 height 40
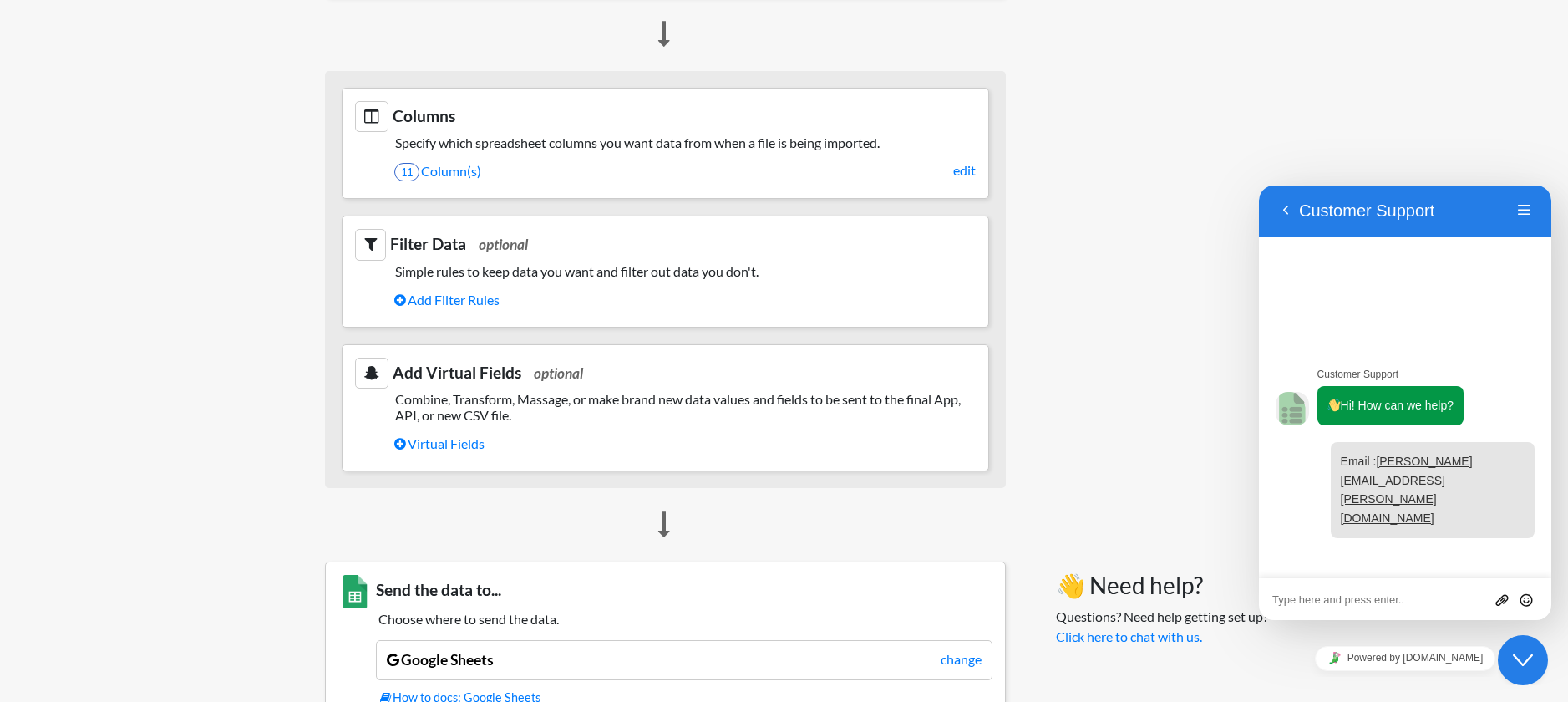
click at [1321, 598] on textarea at bounding box center [1405, 600] width 266 height 14
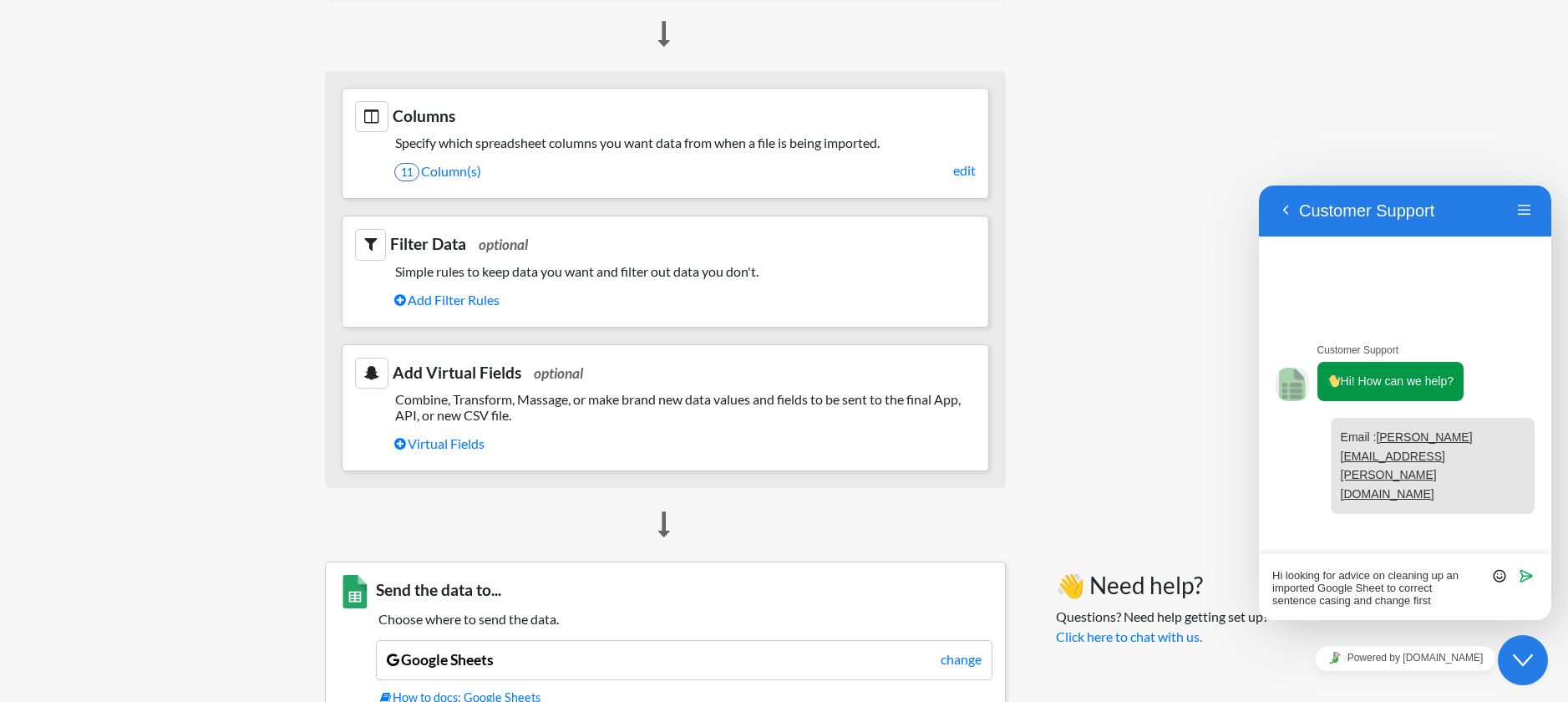
scroll to position [0, 0]
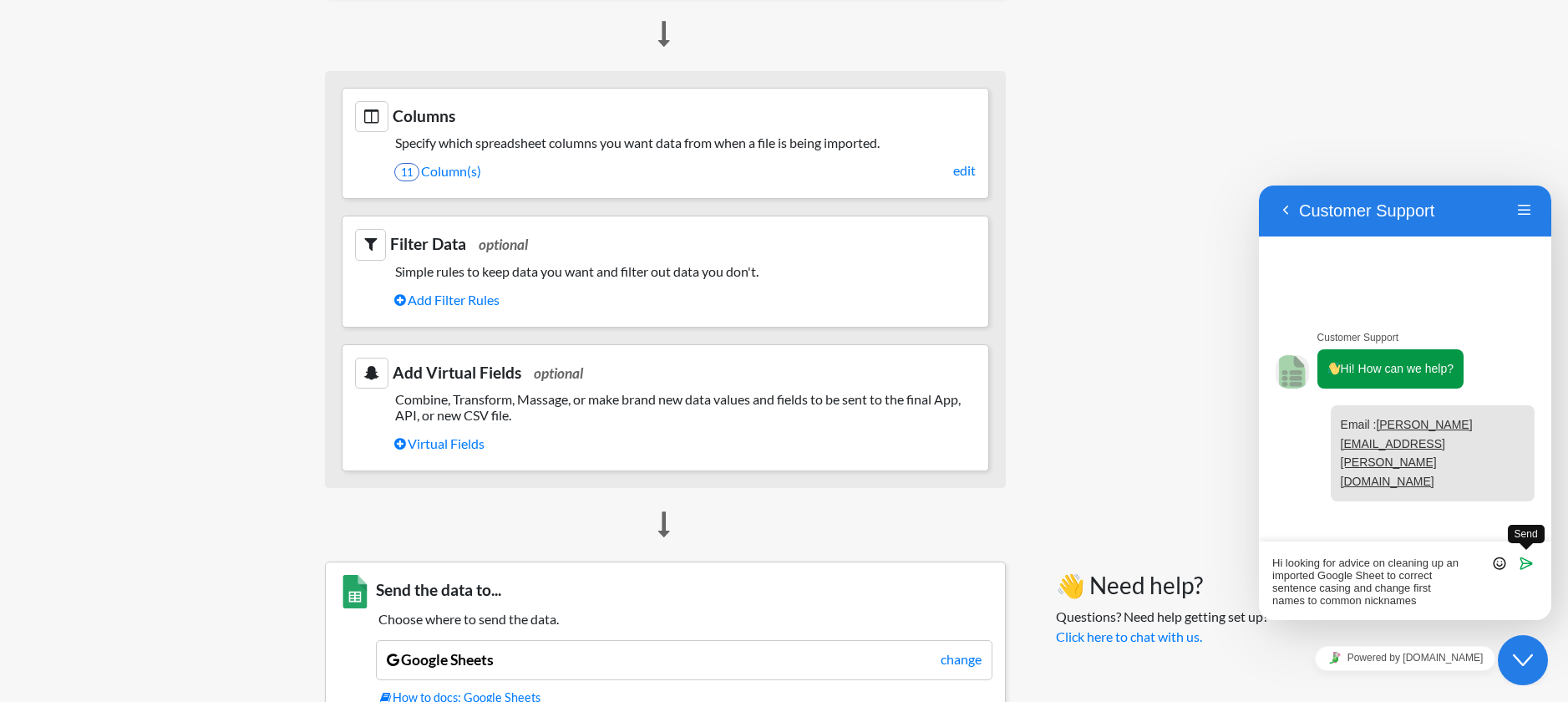
type textarea "Hi looking for advice on cleaning up an imported Google Sheet to correct senten…"
click at [1522, 564] on icon "Send" at bounding box center [1526, 563] width 15 height 15
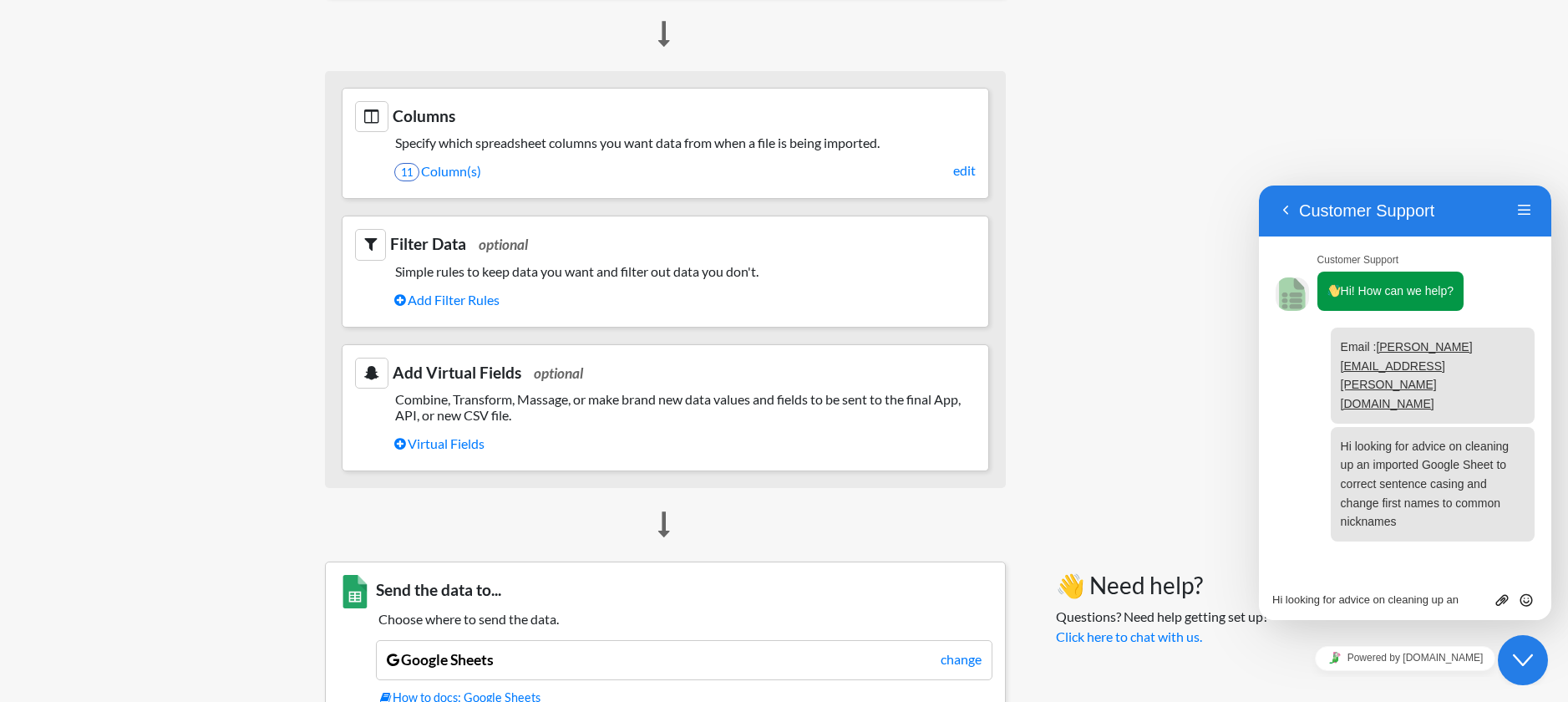
click at [1288, 460] on div at bounding box center [1406, 484] width 259 height 114
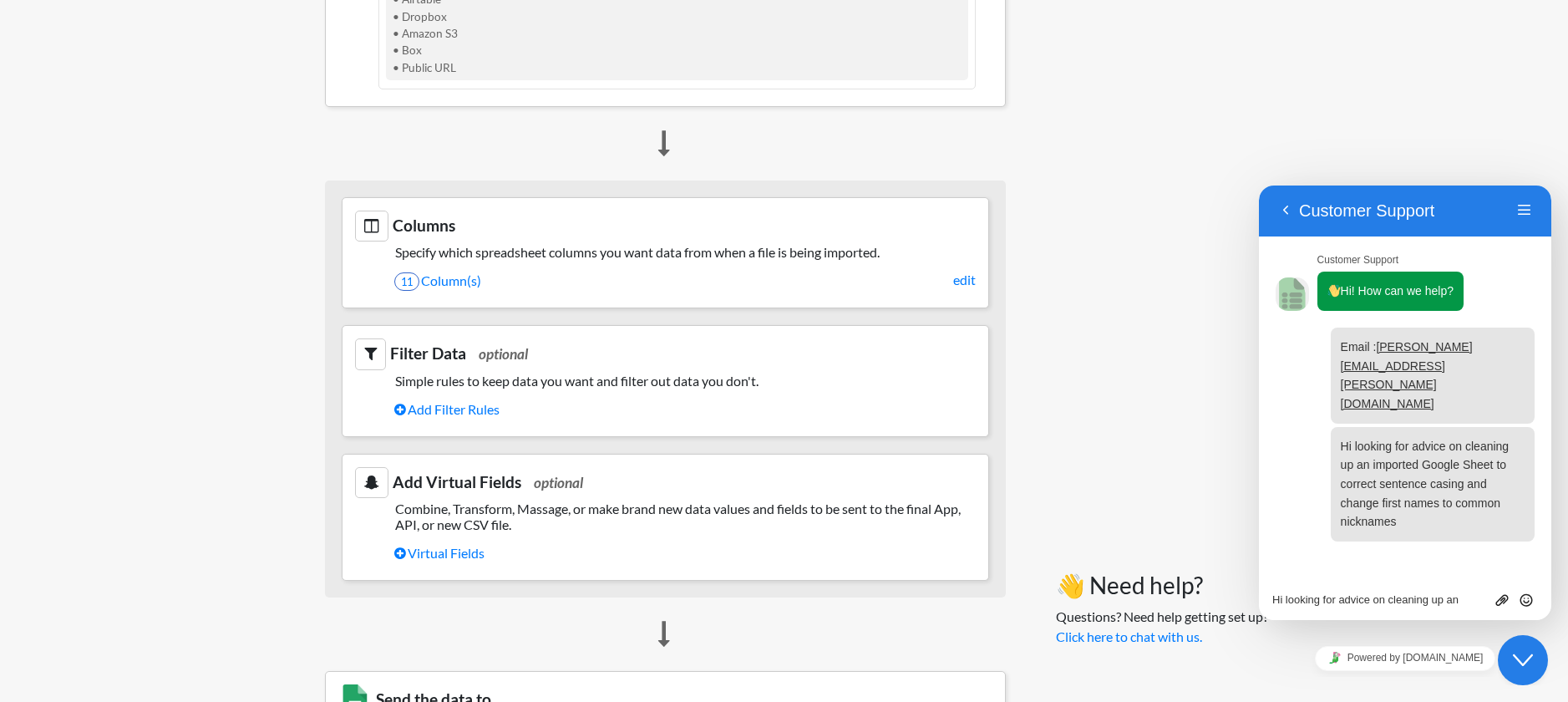
scroll to position [711, 0]
click at [471, 403] on link "Add Filter Rules" at bounding box center [685, 411] width 582 height 28
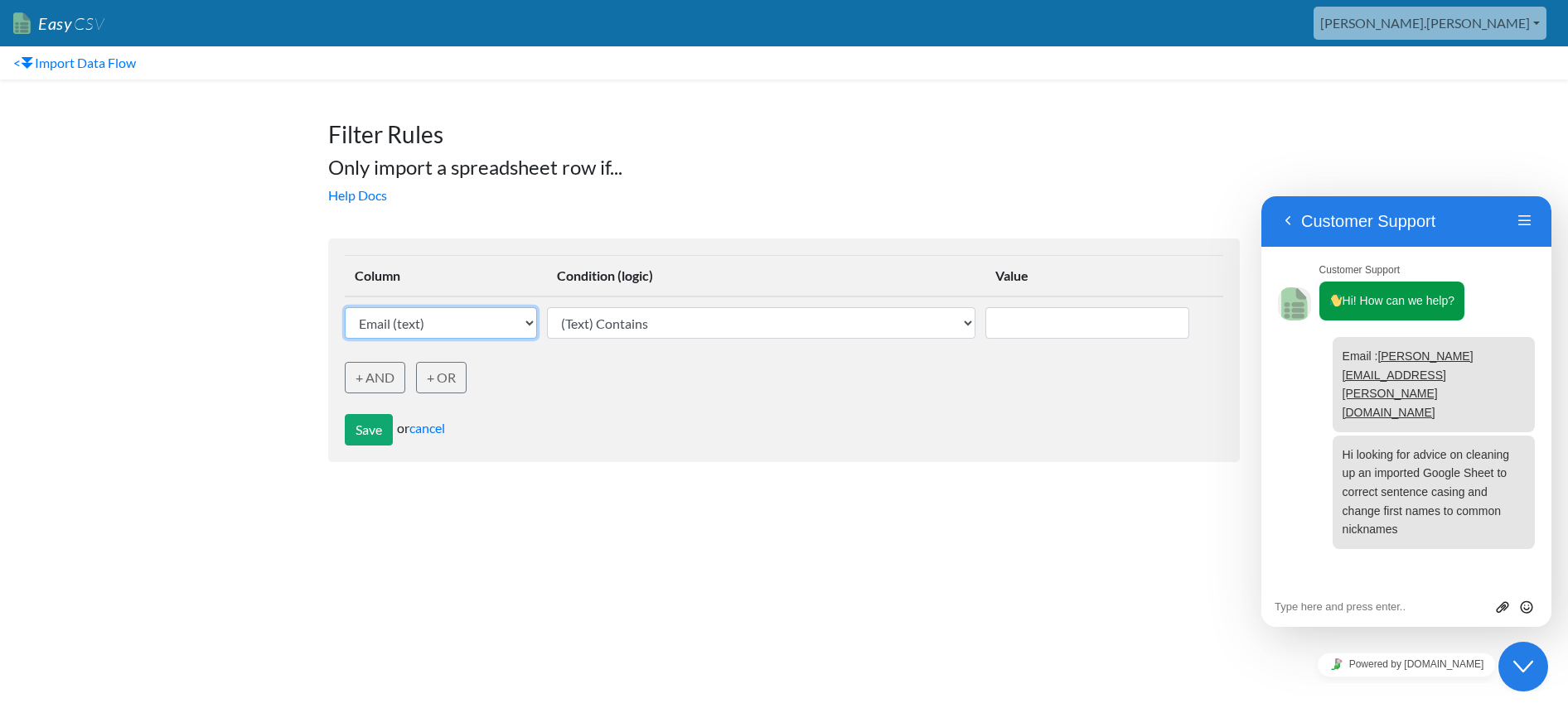
click at [497, 330] on select "Email (text) Street Number (text) Street Name (text) Street Suffix (text) City …" at bounding box center [441, 323] width 192 height 31
select select "757717"
click at [344, 307] on select "Email (text) Street Number (text) Street Name (text) Street Suffix (text) City …" at bounding box center [441, 323] width 192 height 31
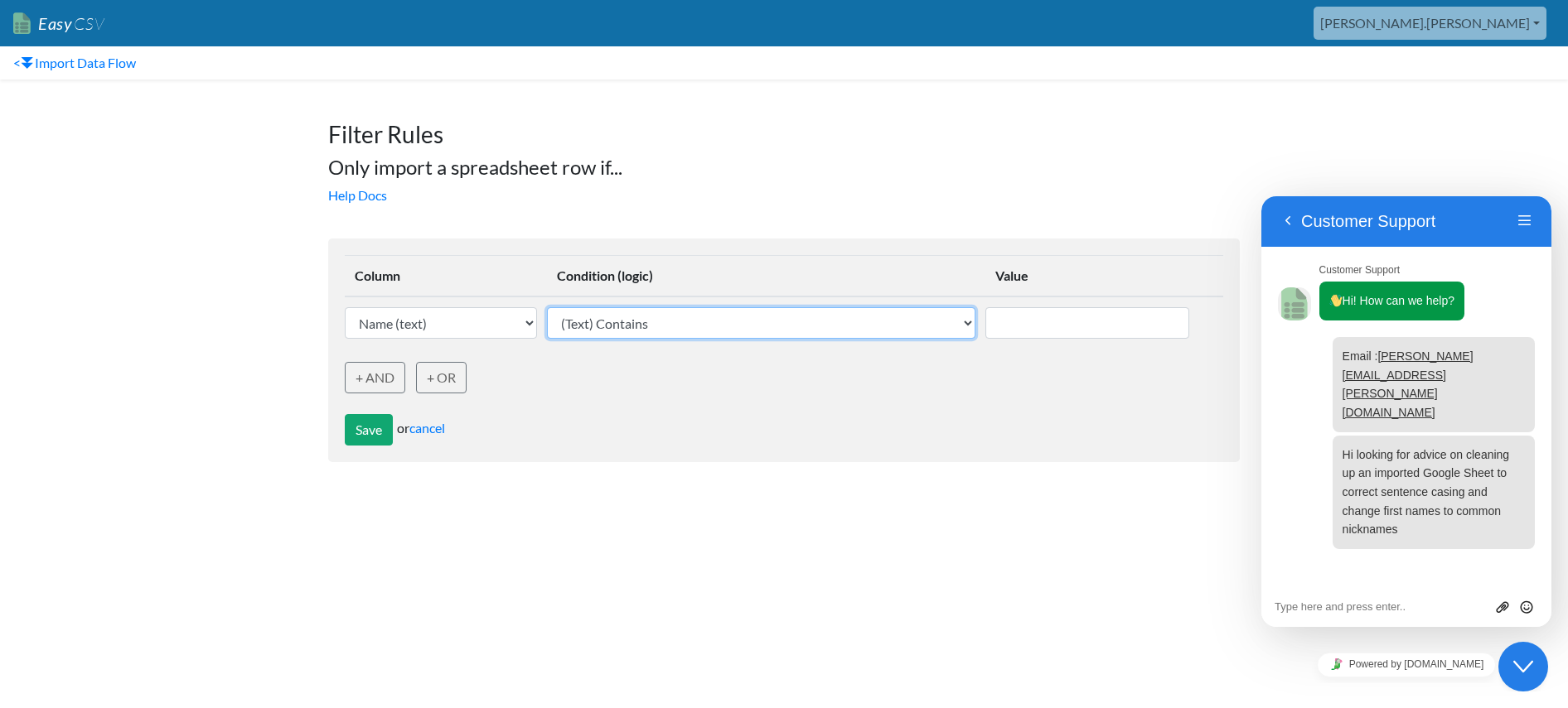
click at [741, 328] on select "(Text) Contains (Text) Does not contain (Text) Exactly matches (Text) Does not …" at bounding box center [761, 323] width 428 height 31
click at [439, 425] on link "cancel" at bounding box center [427, 428] width 36 height 16
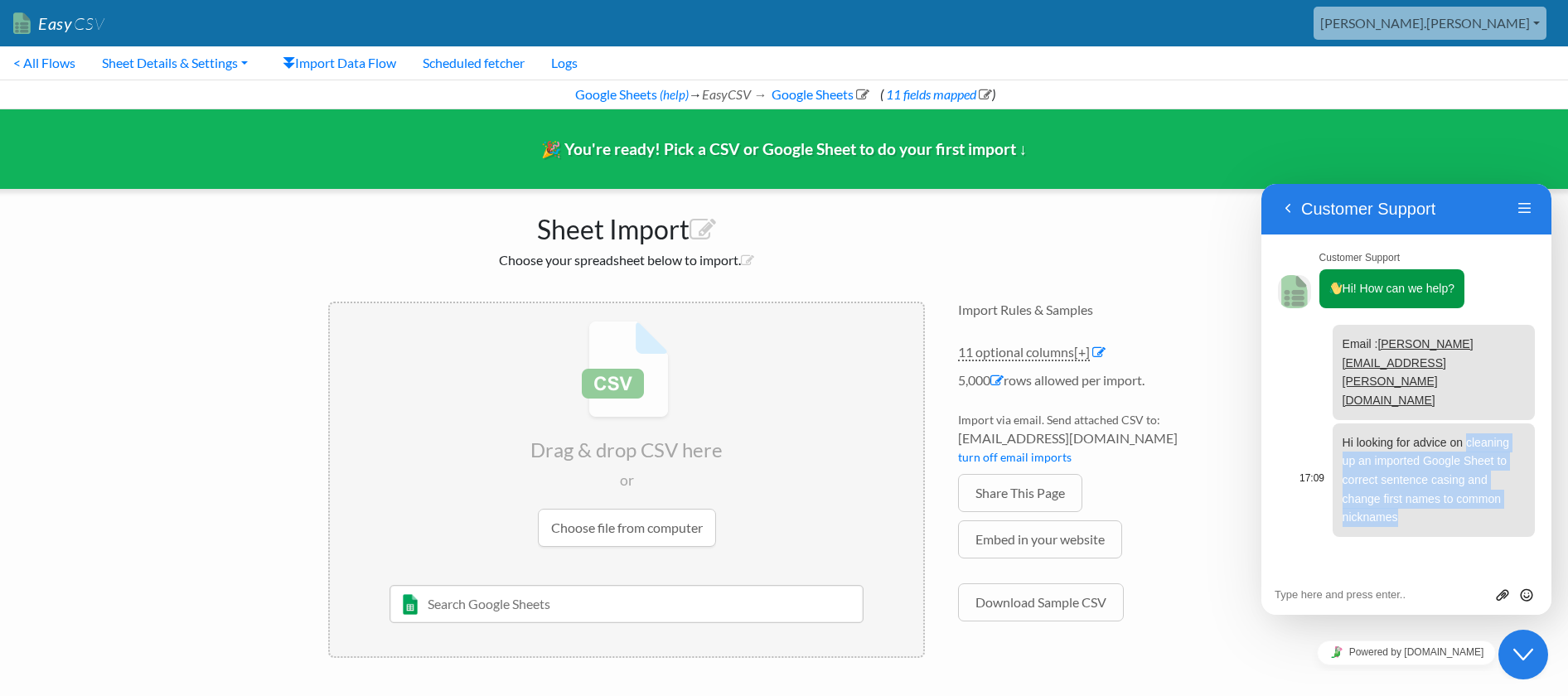
drag, startPoint x: 1404, startPoint y: 513, endPoint x: 1466, endPoint y: 446, distance: 91.3
click at [1466, 446] on p "Hi looking for advice on cleaning up an imported Google Sheet to correct senten…" at bounding box center [1433, 480] width 183 height 94
copy span "cleaning up an imported Google Sheet to correct sentence casing and change firs…"
click at [1285, 207] on button "Back" at bounding box center [1287, 209] width 26 height 25
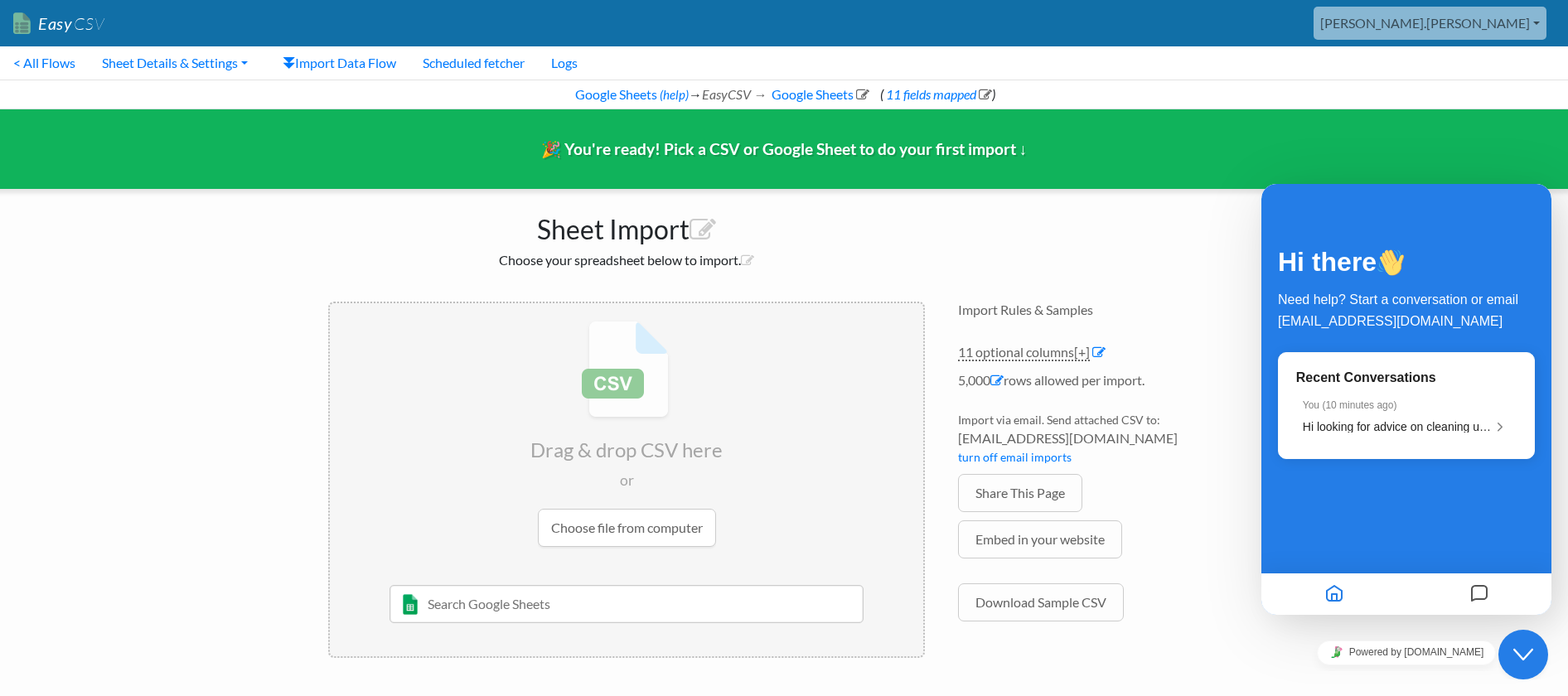
click at [1532, 640] on button "Close Chat This icon closes the chat window." at bounding box center [1523, 655] width 49 height 49
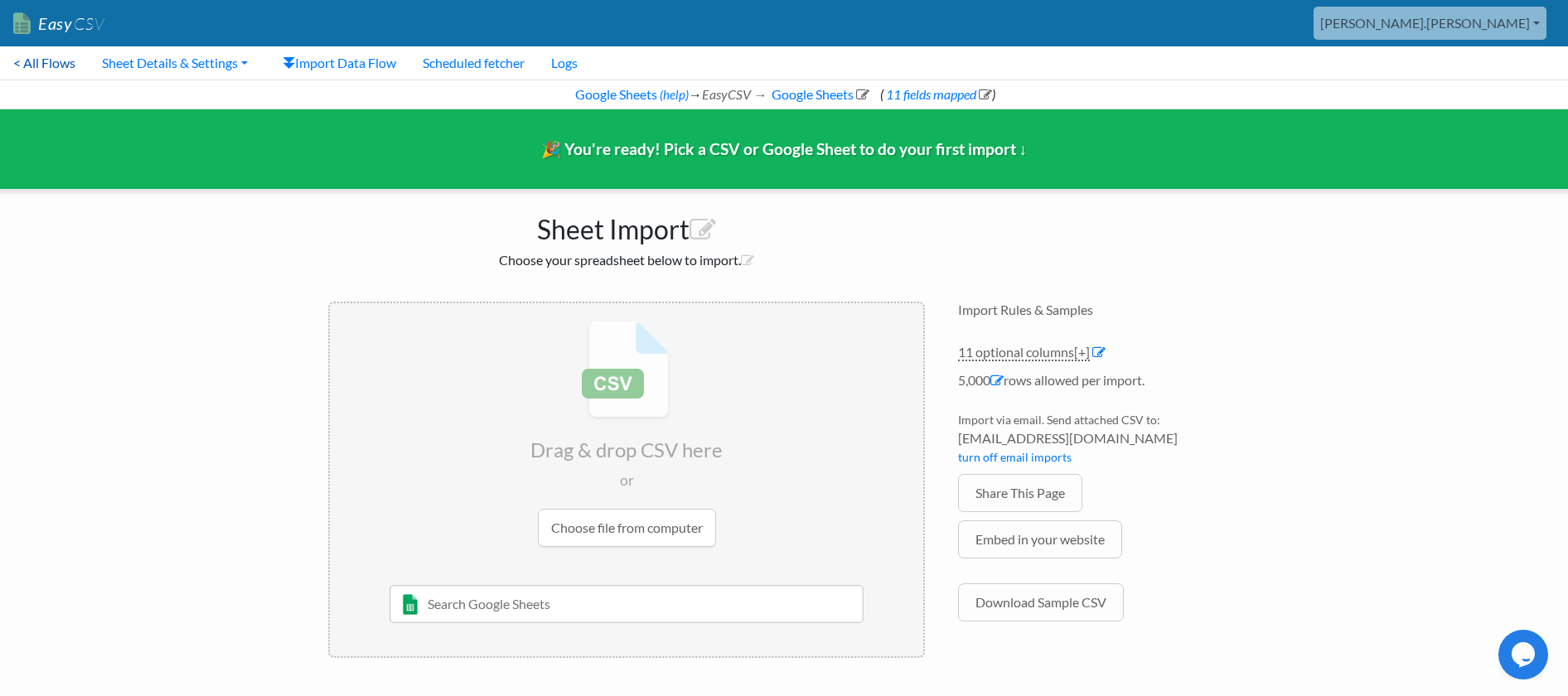
click at [30, 70] on link "< All Flows" at bounding box center [44, 63] width 89 height 33
click at [357, 59] on link "Import Data Flow" at bounding box center [340, 63] width 140 height 33
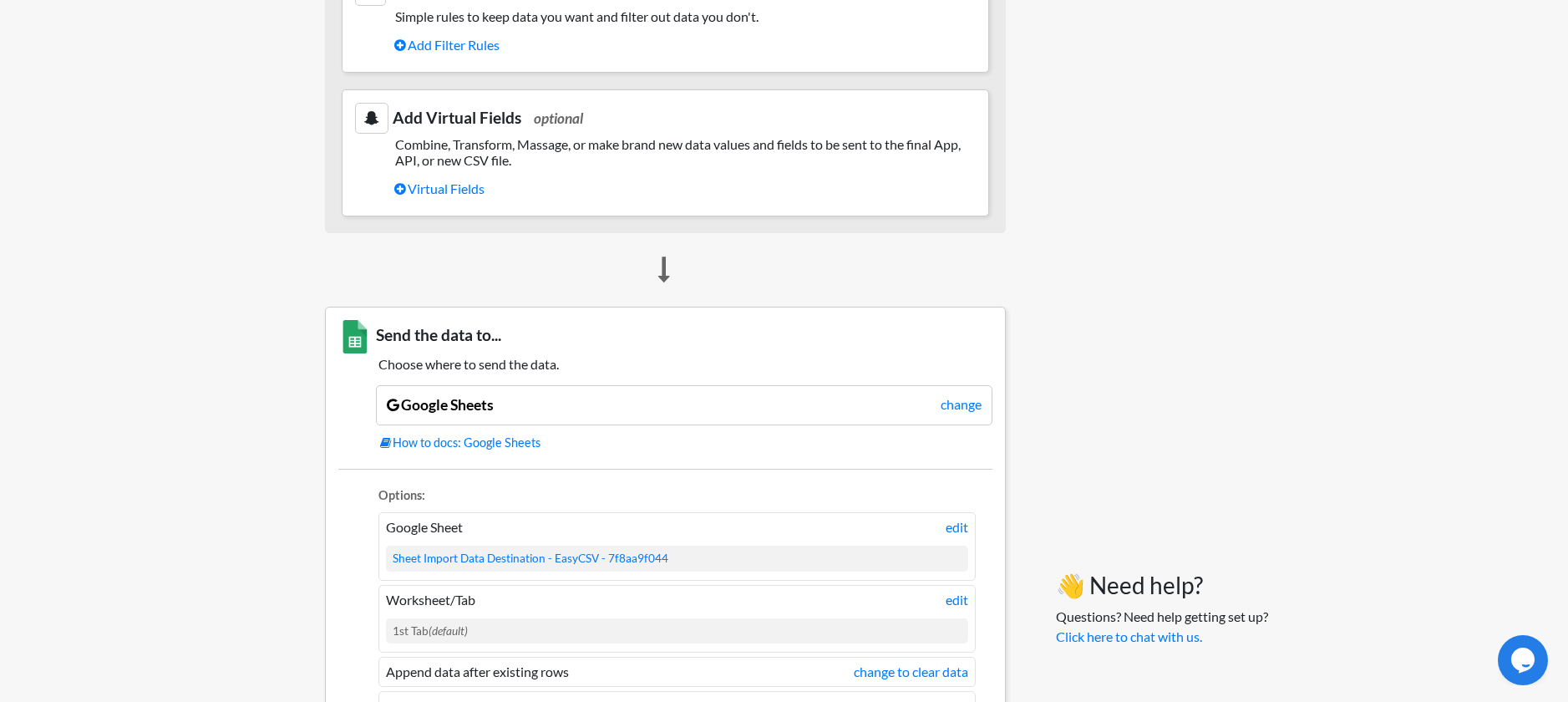
scroll to position [1043, 0]
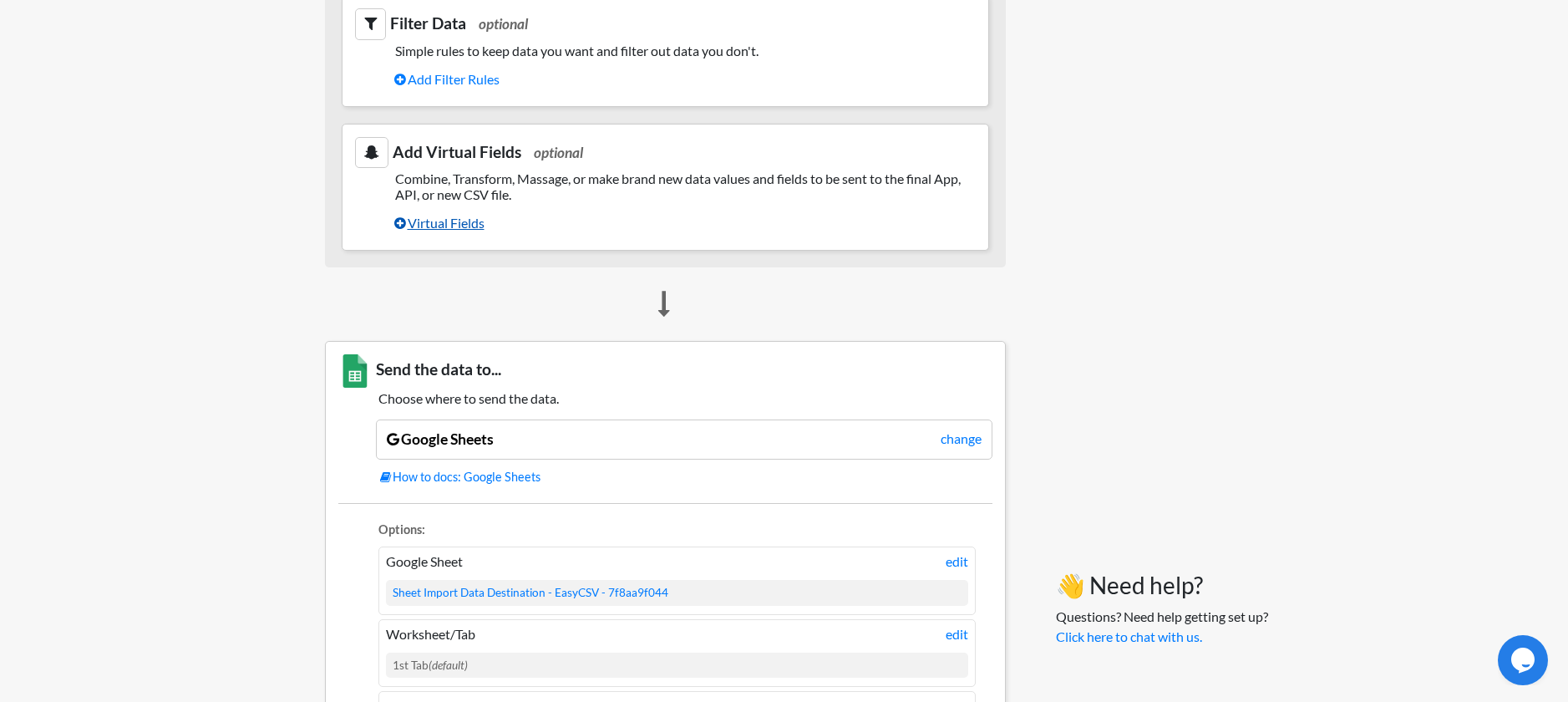
click at [430, 230] on link "Virtual Fields" at bounding box center [685, 222] width 582 height 28
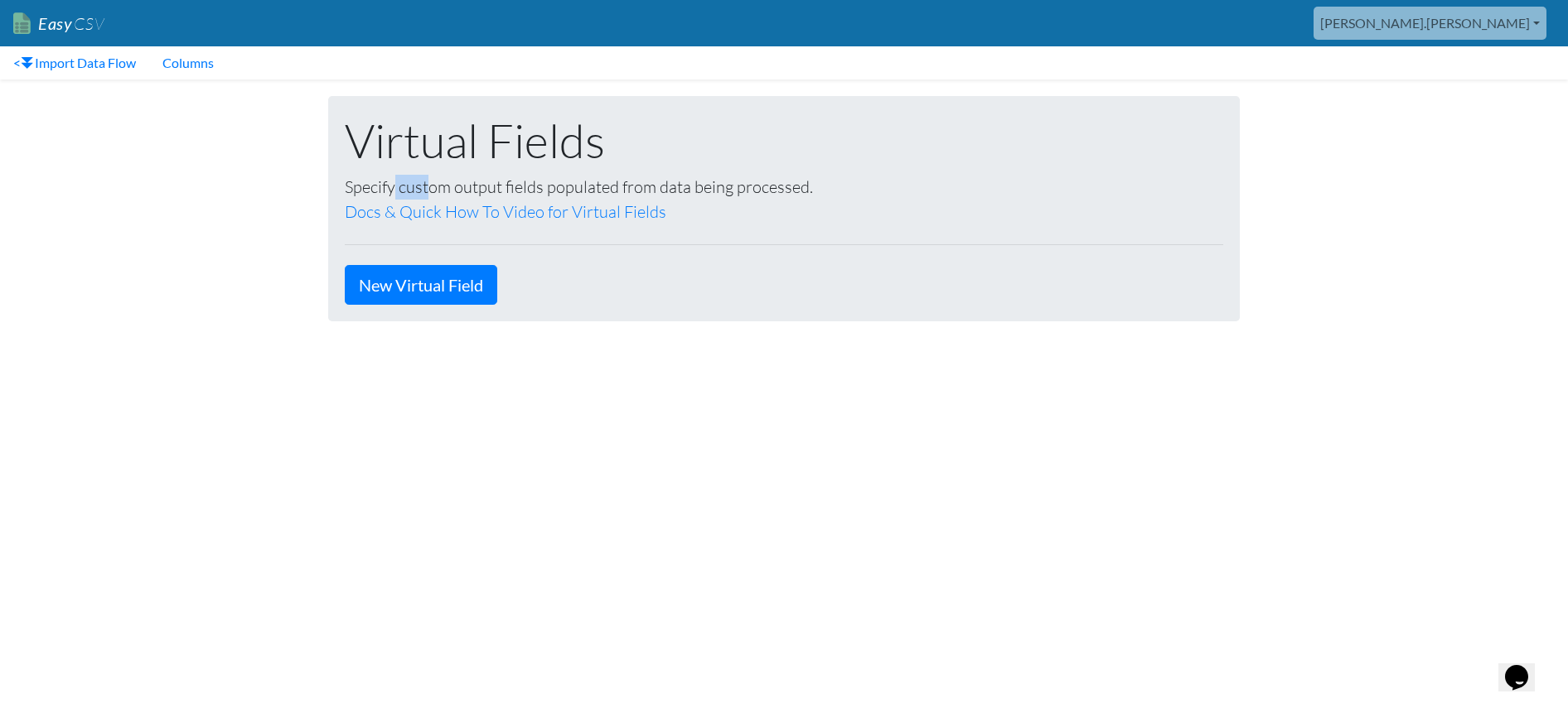
drag, startPoint x: 393, startPoint y: 189, endPoint x: 427, endPoint y: 187, distance: 34.1
click at [427, 187] on p "Specify custom output fields populated from data being processed. Docs & Quick …" at bounding box center [783, 199] width 878 height 49
click at [422, 281] on link "New Virtual Field" at bounding box center [421, 285] width 153 height 40
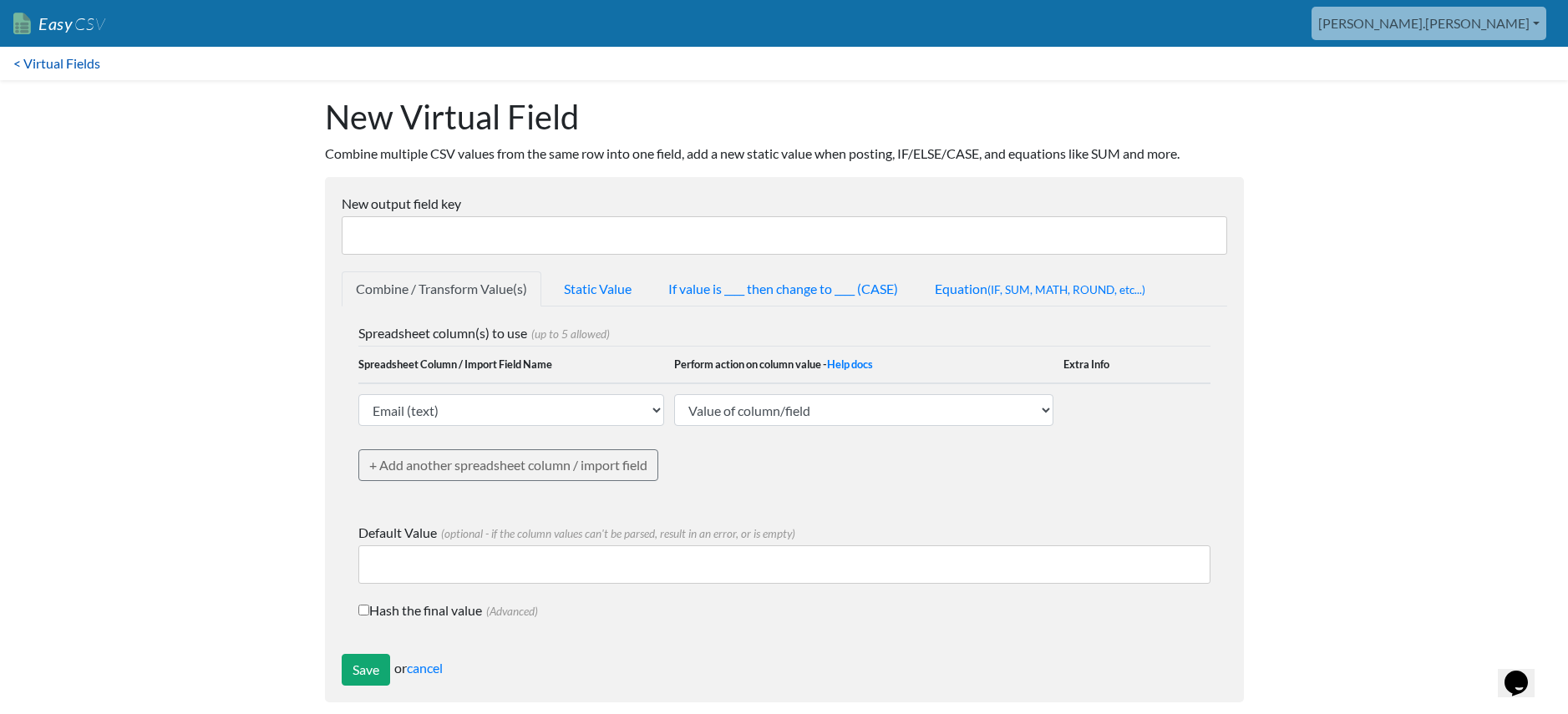
click at [70, 77] on link "< Virtual Fields" at bounding box center [56, 63] width 113 height 34
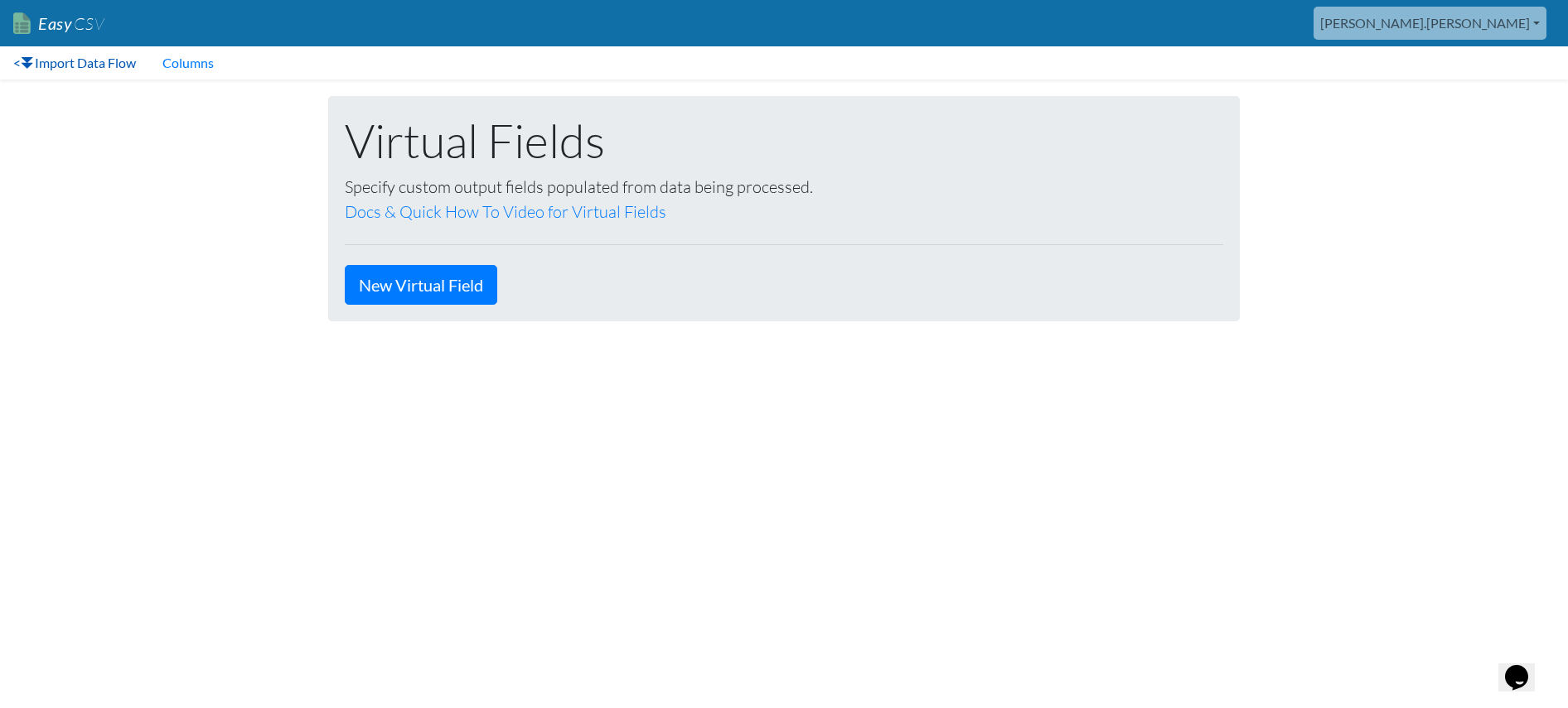
click at [76, 67] on link "< Import Data Flow" at bounding box center [75, 63] width 149 height 33
